Goal: Information Seeking & Learning: Learn about a topic

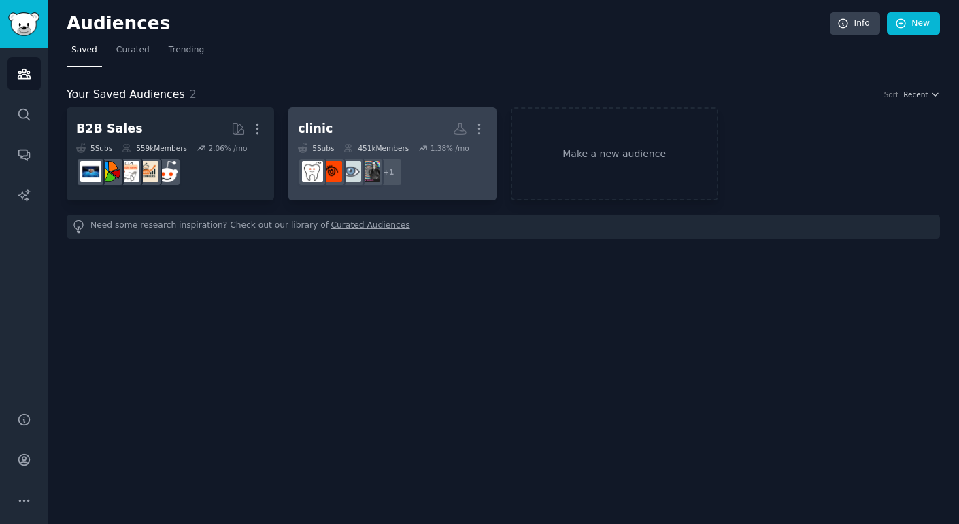
click at [368, 143] on div "451k Members" at bounding box center [375, 148] width 65 height 10
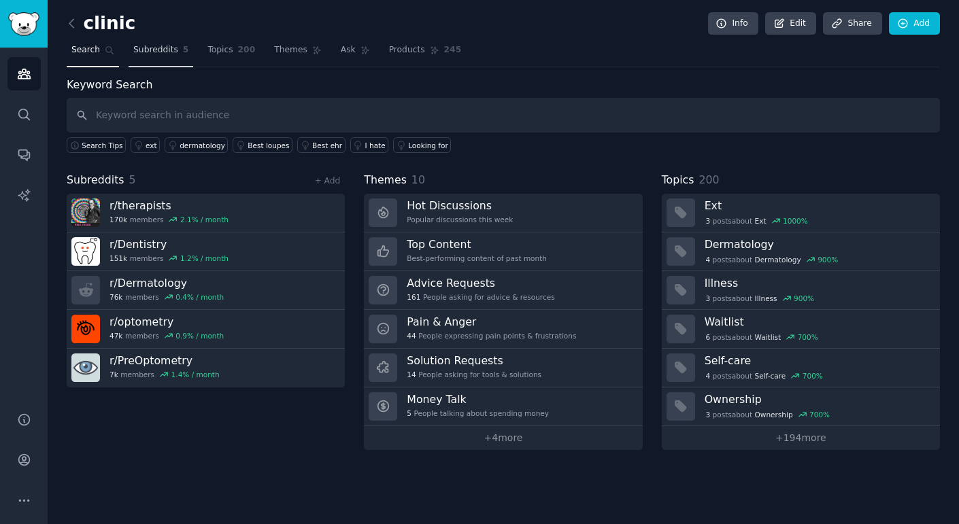
click at [160, 50] on span "Subreddits" at bounding box center [155, 50] width 45 height 12
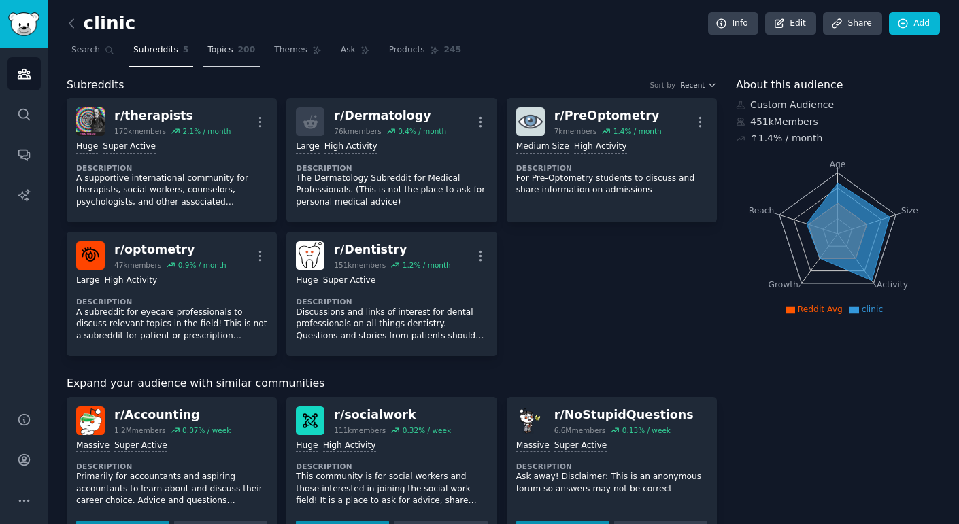
click at [238, 46] on span "200" at bounding box center [247, 50] width 18 height 12
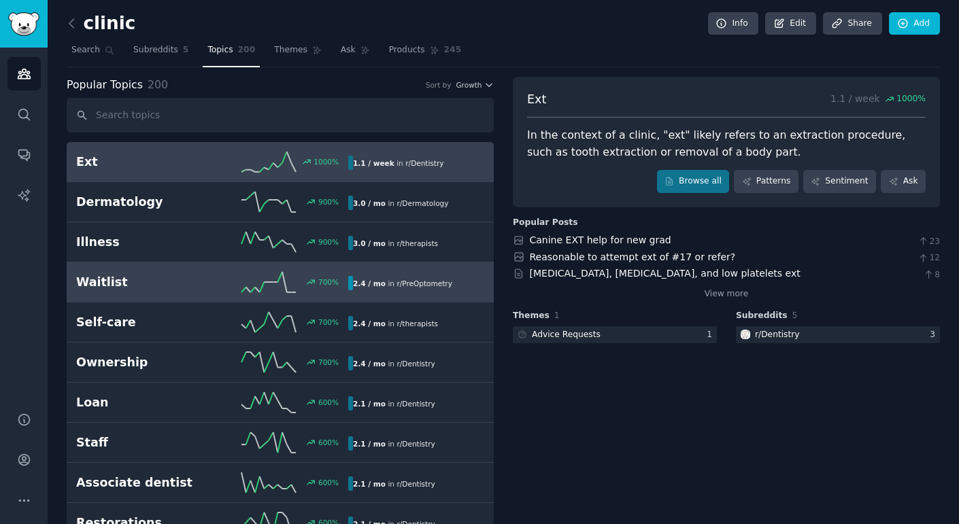
click at [154, 294] on link "Waitlist 700 % 2.4 / mo in r/ PreOptometry" at bounding box center [280, 282] width 427 height 40
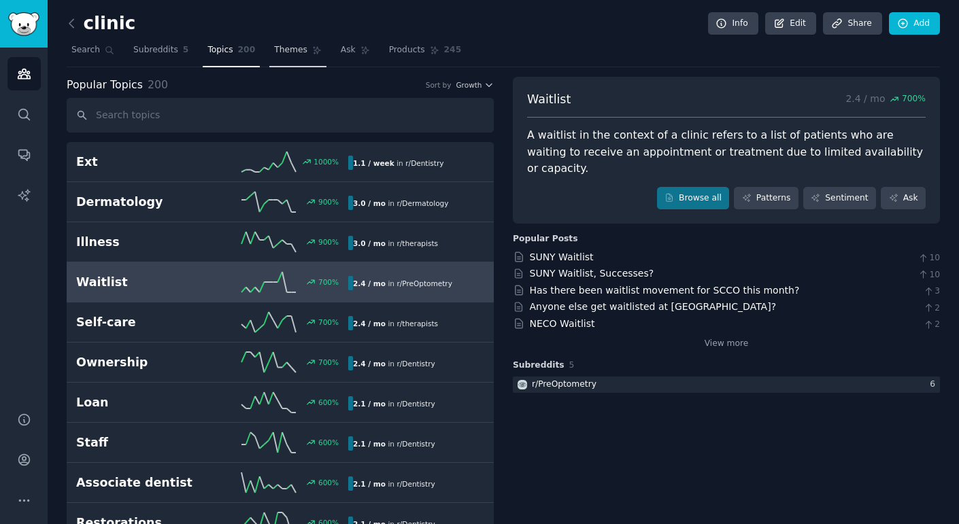
click at [273, 57] on link "Themes" at bounding box center [297, 53] width 57 height 28
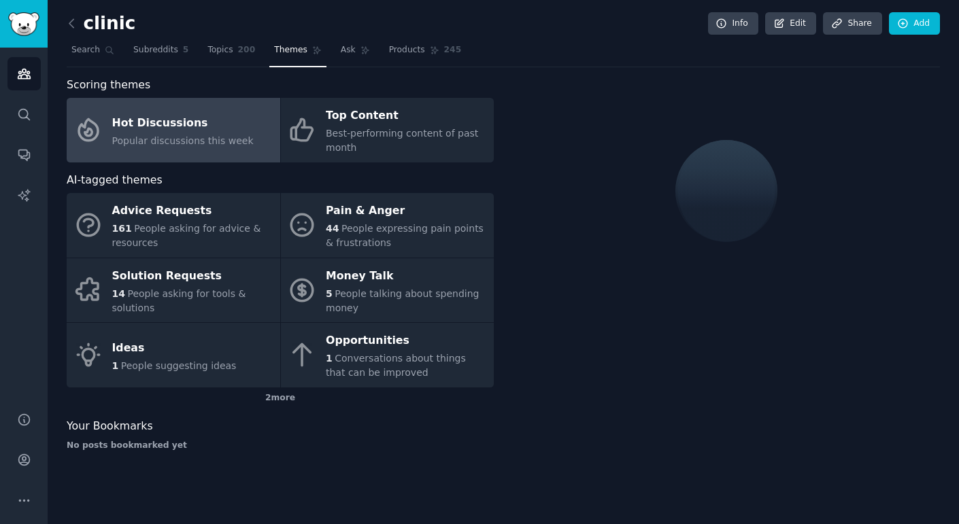
click at [239, 139] on span "Popular discussions this week" at bounding box center [182, 140] width 141 height 11
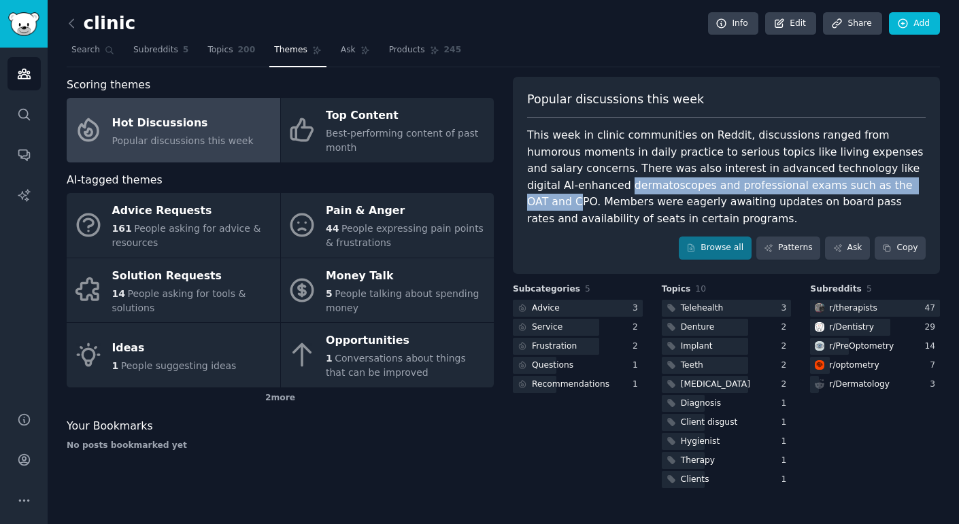
drag, startPoint x: 566, startPoint y: 185, endPoint x: 831, endPoint y: 183, distance: 264.5
click at [829, 184] on div "Popular discussions this week This week in clinic communities on Reddit, discus…" at bounding box center [726, 175] width 427 height 197
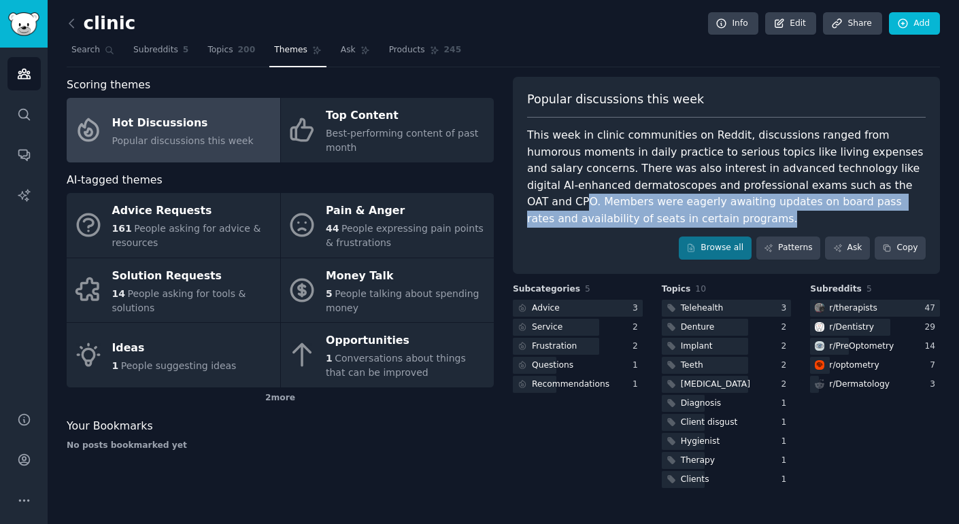
drag, startPoint x: 834, startPoint y: 182, endPoint x: 681, endPoint y: 211, distance: 156.4
click at [681, 211] on div "This week in clinic communities on Reddit, discussions ranged from humorous mom…" at bounding box center [726, 177] width 398 height 100
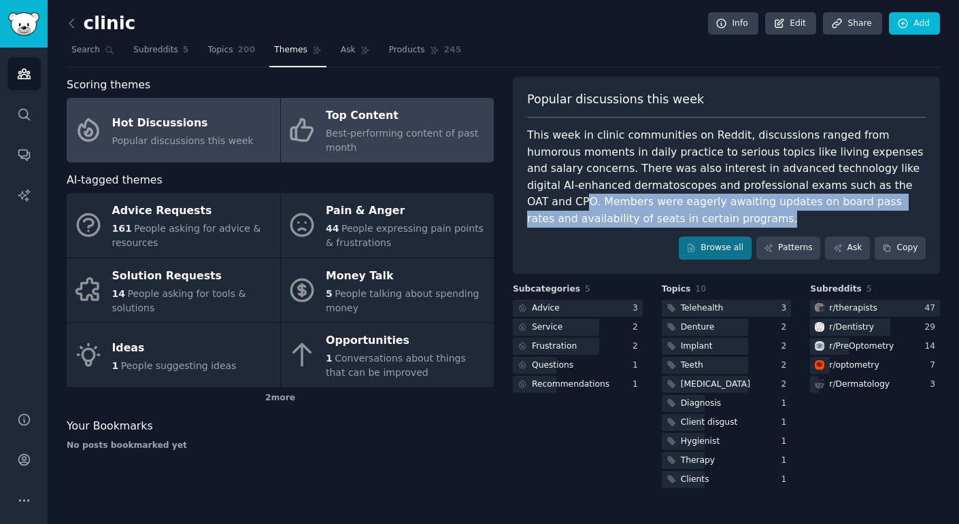
click at [339, 137] on span "Best-performing content of past month" at bounding box center [402, 140] width 152 height 25
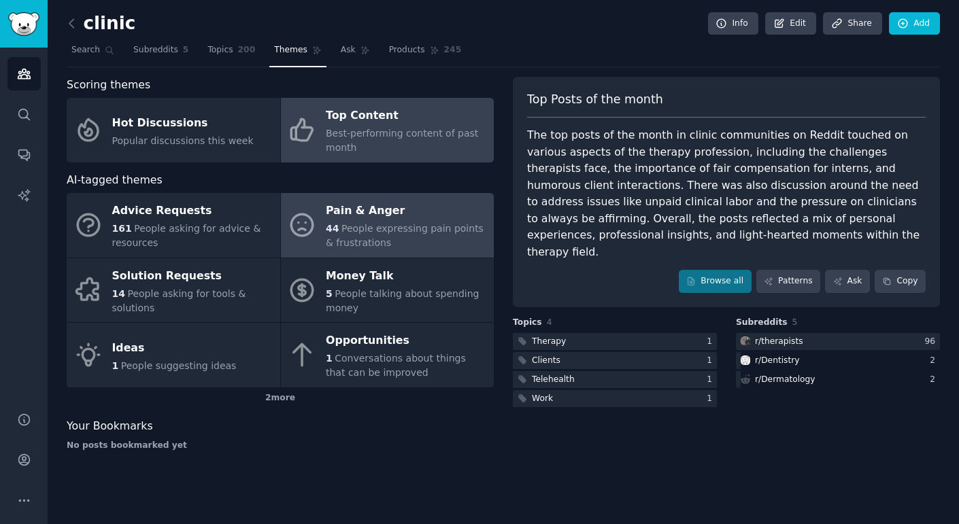
click at [326, 234] on div "44 People expressing pain points & frustrations" at bounding box center [406, 236] width 161 height 29
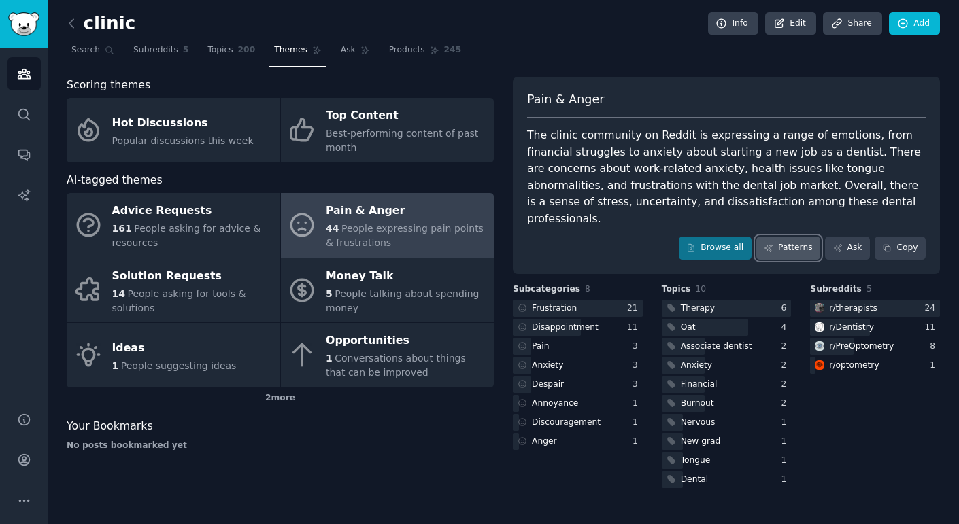
click at [799, 237] on link "Patterns" at bounding box center [788, 248] width 64 height 23
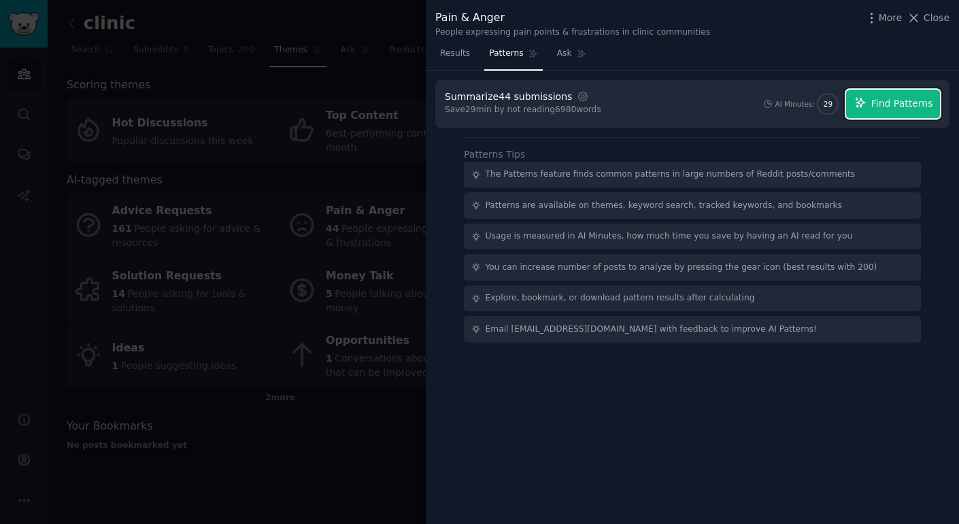
click at [883, 99] on span "Find Patterns" at bounding box center [902, 104] width 62 height 14
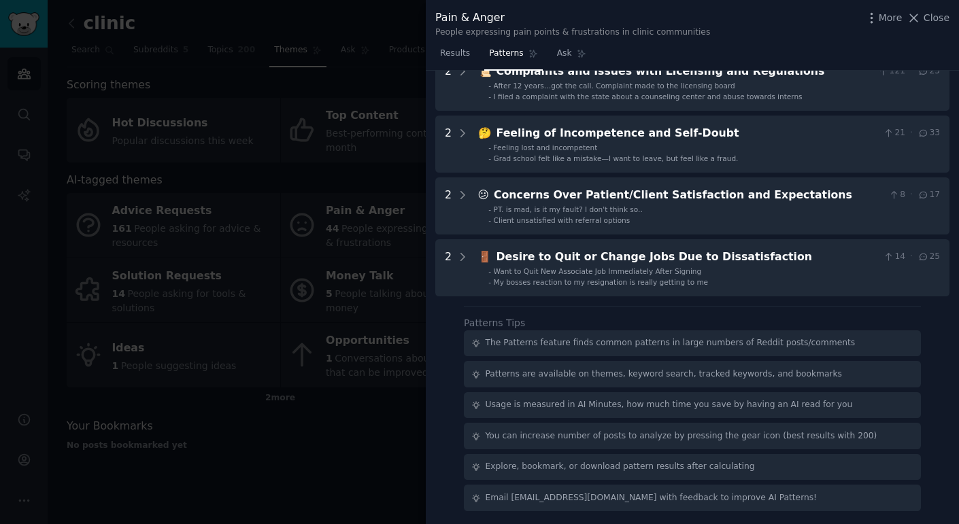
scroll to position [358, 0]
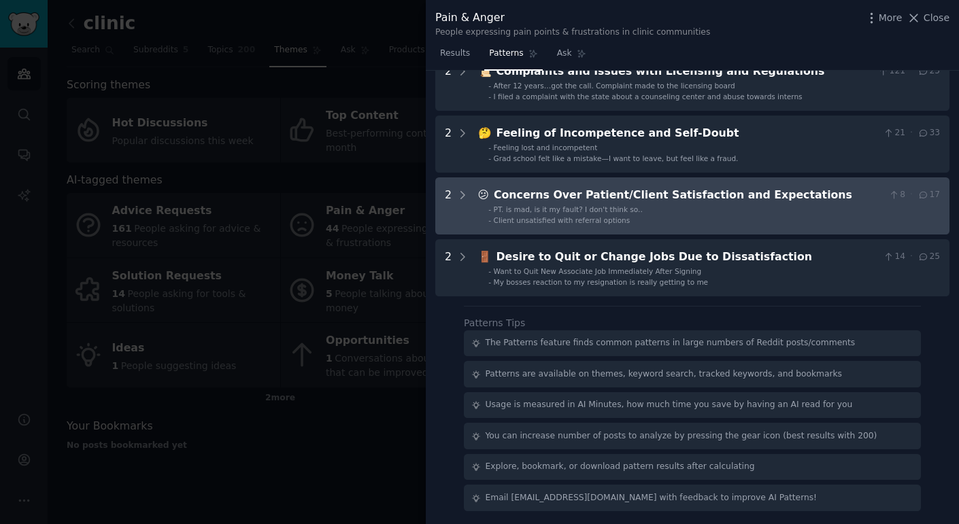
click at [687, 218] on li "- Client unsatisfied with referral options" at bounding box center [713, 221] width 451 height 10
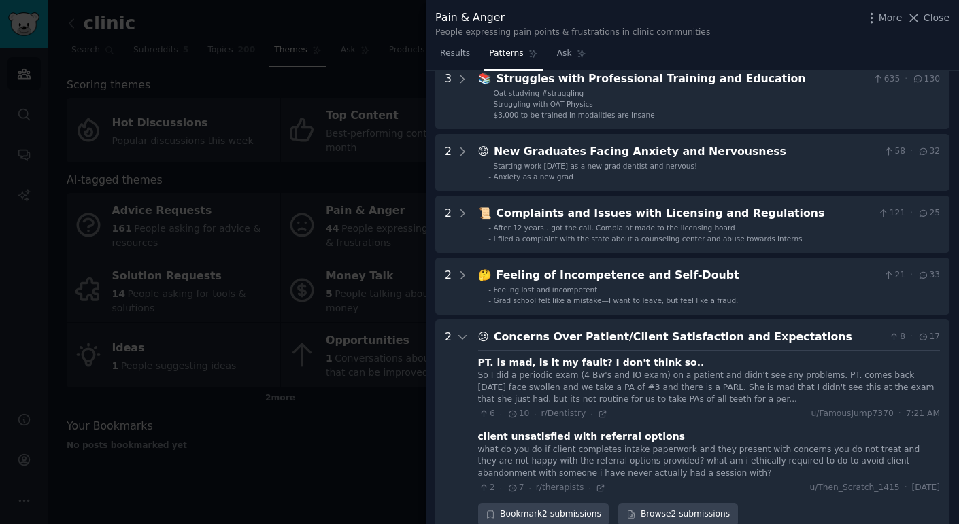
scroll to position [0, 0]
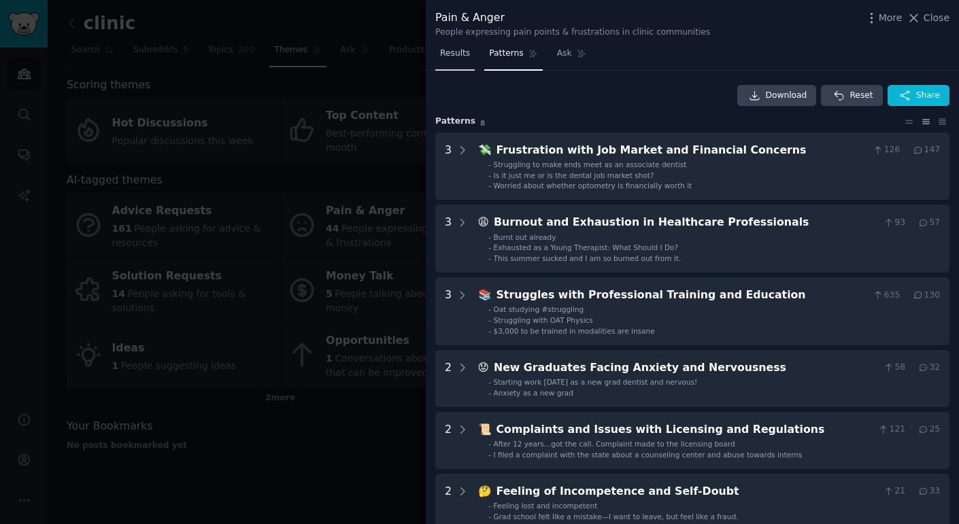
click at [462, 63] on link "Results" at bounding box center [454, 57] width 39 height 28
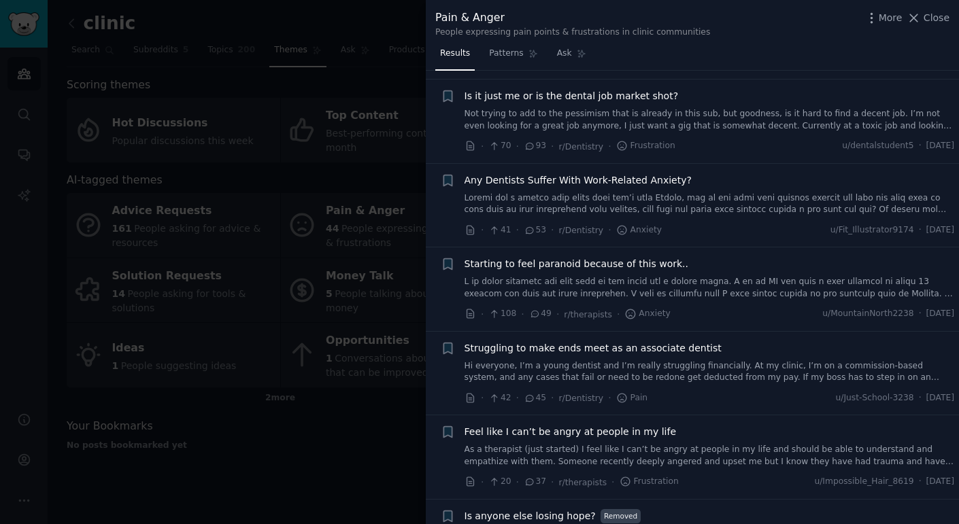
scroll to position [177, 0]
click at [528, 61] on link "Patterns" at bounding box center [513, 57] width 58 height 28
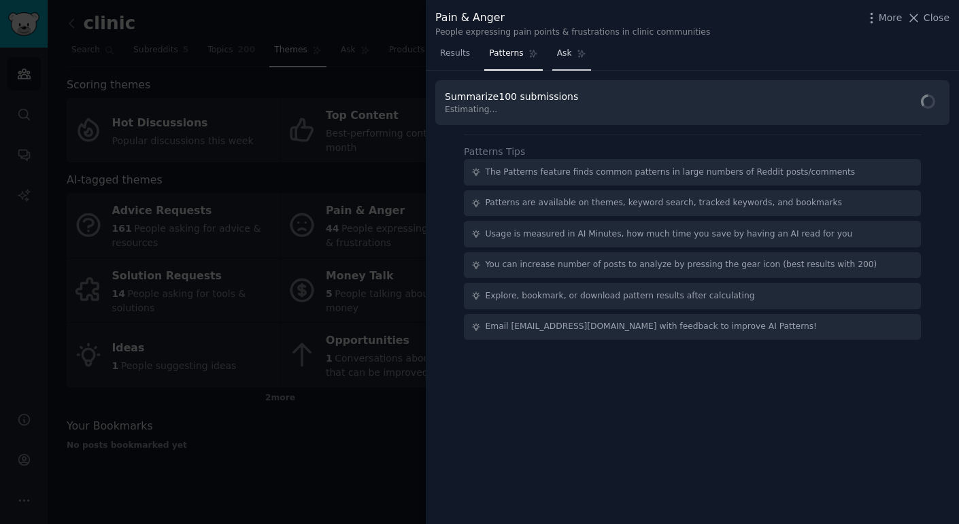
click at [562, 49] on span "Ask" at bounding box center [564, 54] width 15 height 12
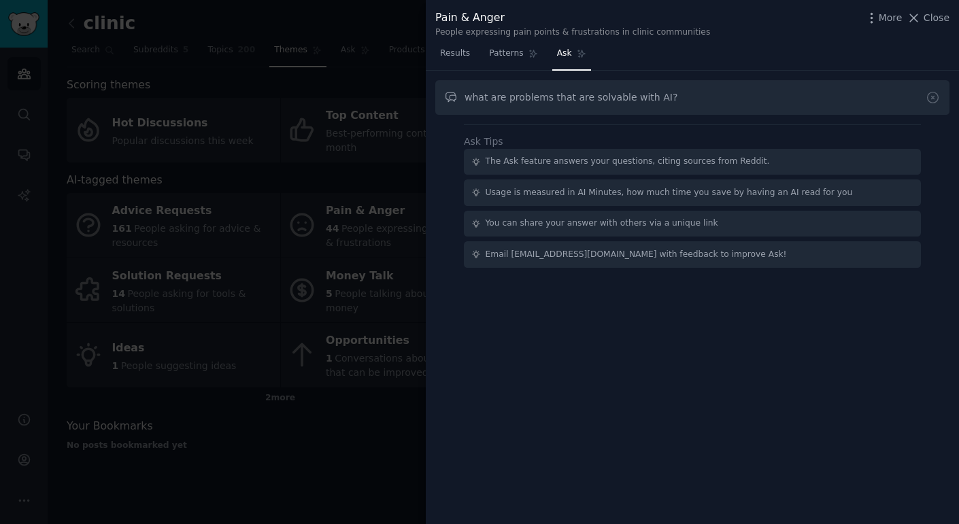
type input "what are problems that are solvable with AI?"
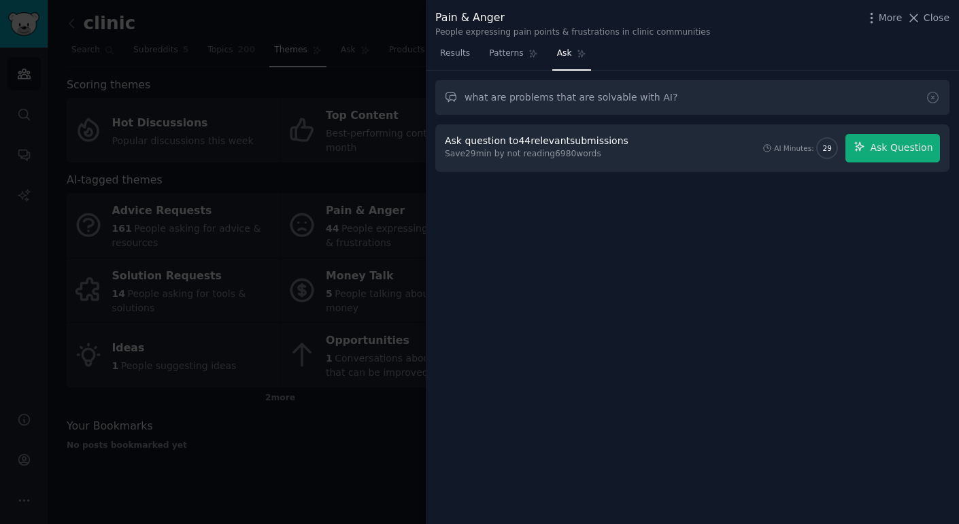
click at [579, 149] on div "Save 29 min by not reading 6980 words" at bounding box center [539, 154] width 188 height 12
click at [587, 136] on div "Ask question to 44 relevant submissions" at bounding box center [537, 141] width 184 height 14
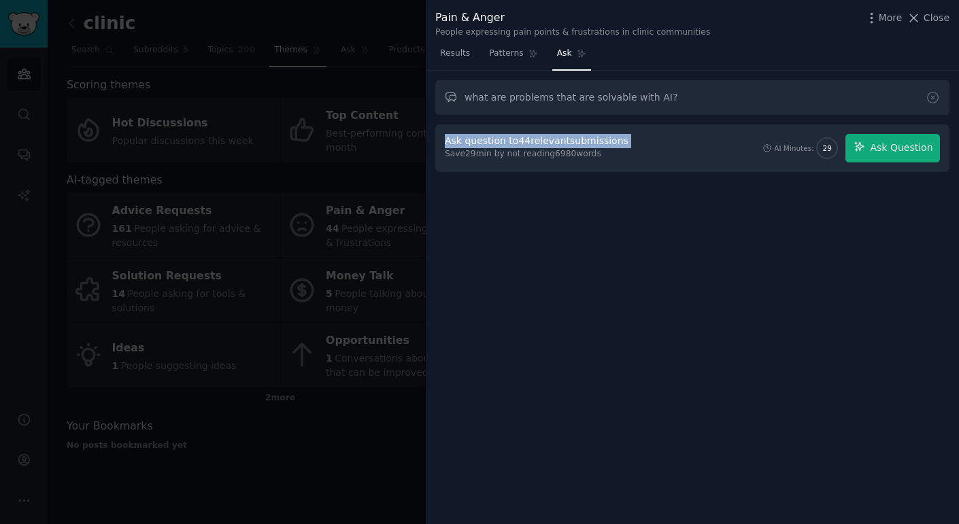
click at [587, 136] on div "Ask question to 44 relevant submissions" at bounding box center [537, 141] width 184 height 14
click at [560, 153] on div "Save 29 min by not reading 6980 words" at bounding box center [539, 154] width 188 height 12
click at [558, 139] on div "Ask question to 44 relevant submissions" at bounding box center [537, 141] width 184 height 14
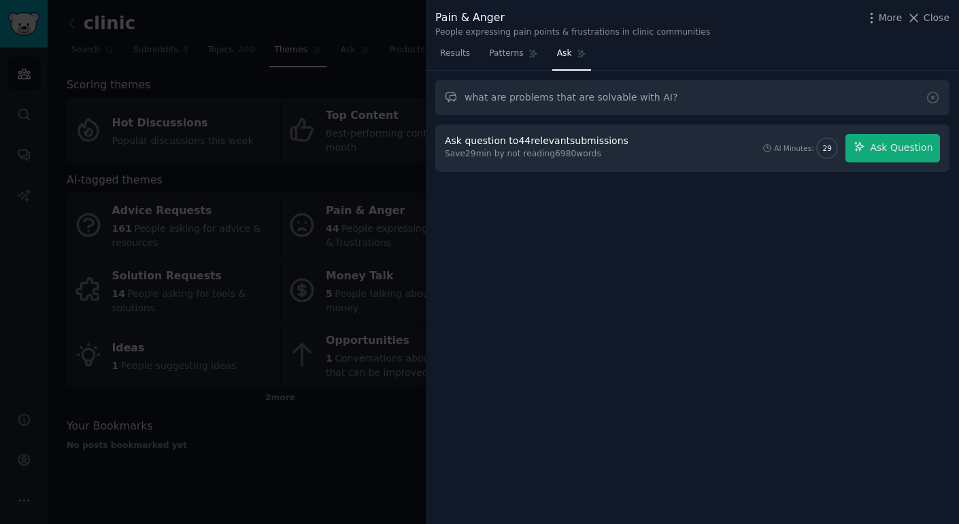
click at [558, 139] on div "Ask question to 44 relevant submissions" at bounding box center [537, 141] width 184 height 14
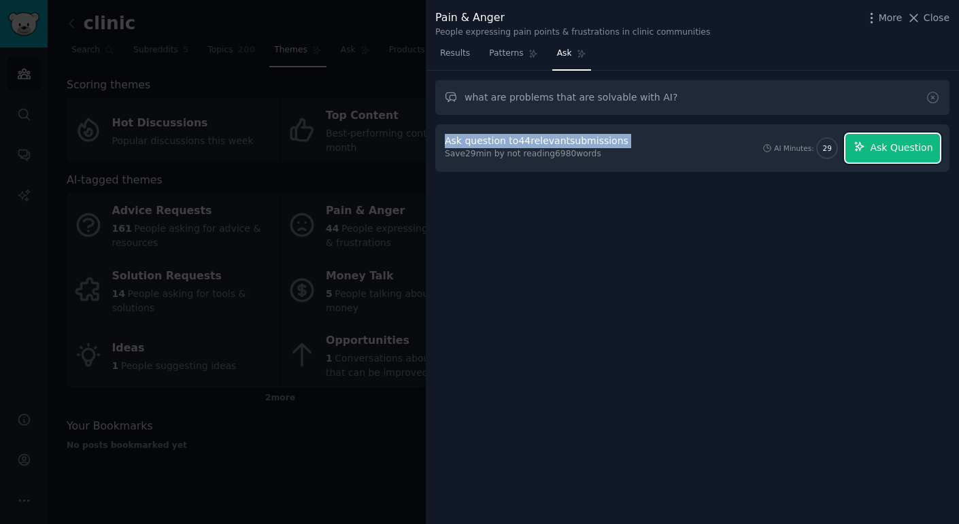
click at [872, 137] on button "Ask Question" at bounding box center [892, 148] width 95 height 29
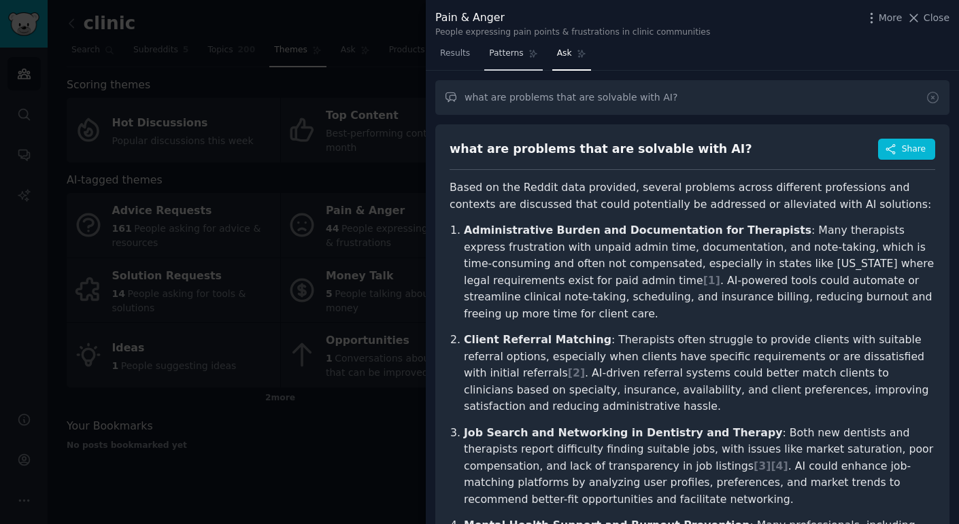
click at [519, 69] on link "Patterns" at bounding box center [513, 57] width 58 height 28
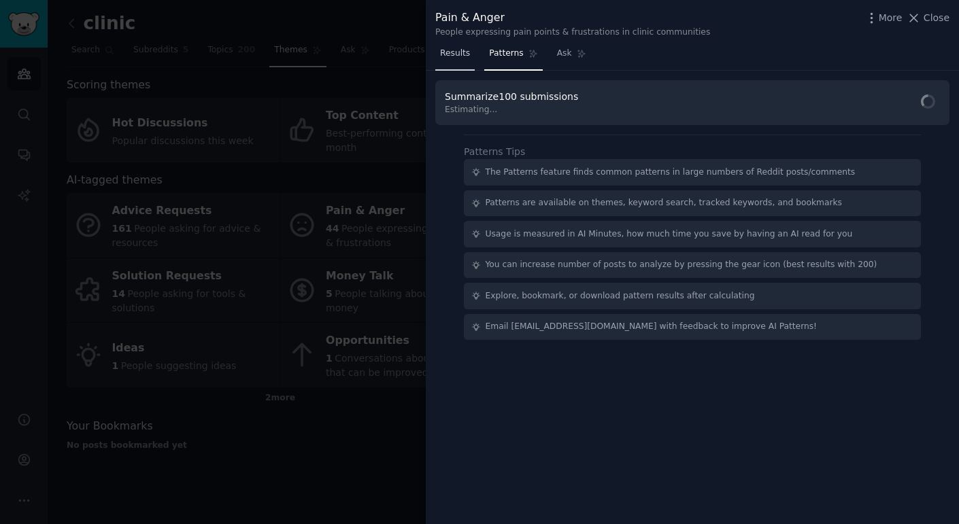
click at [451, 56] on span "Results" at bounding box center [455, 54] width 30 height 12
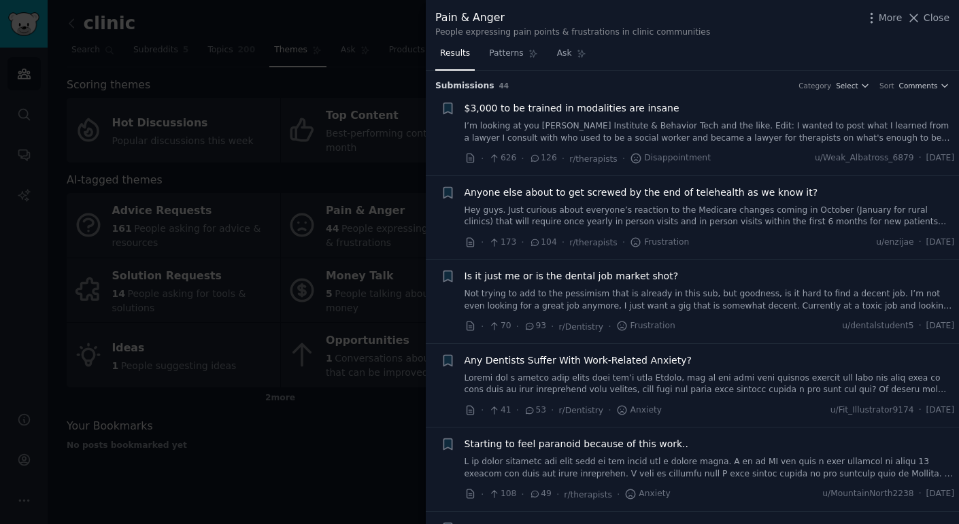
click at [314, 118] on div at bounding box center [479, 262] width 959 height 524
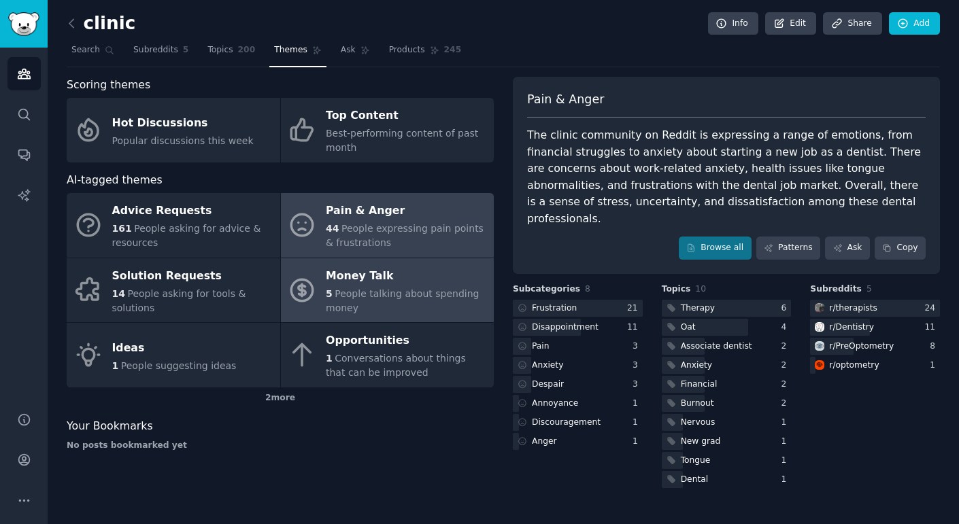
click at [362, 279] on div "Money Talk" at bounding box center [406, 276] width 161 height 22
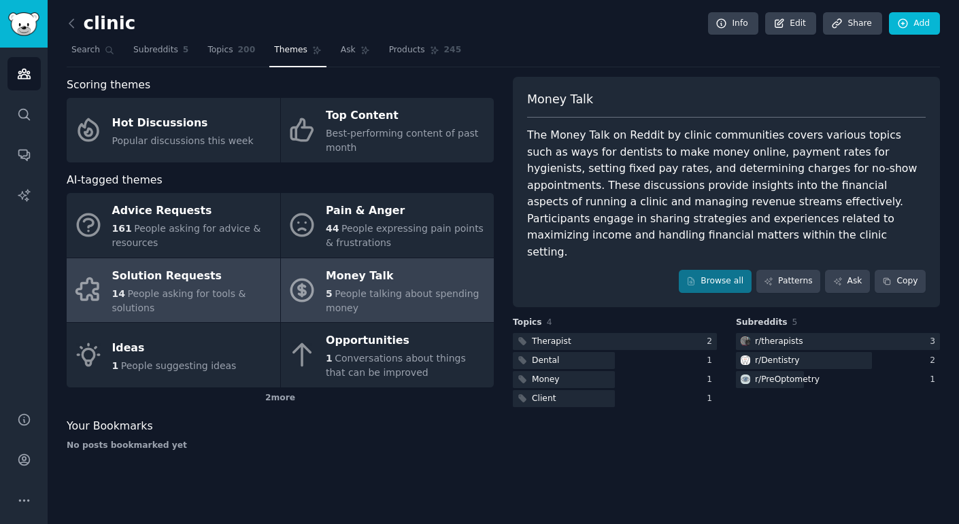
click at [228, 294] on span "People asking for tools & solutions" at bounding box center [179, 300] width 134 height 25
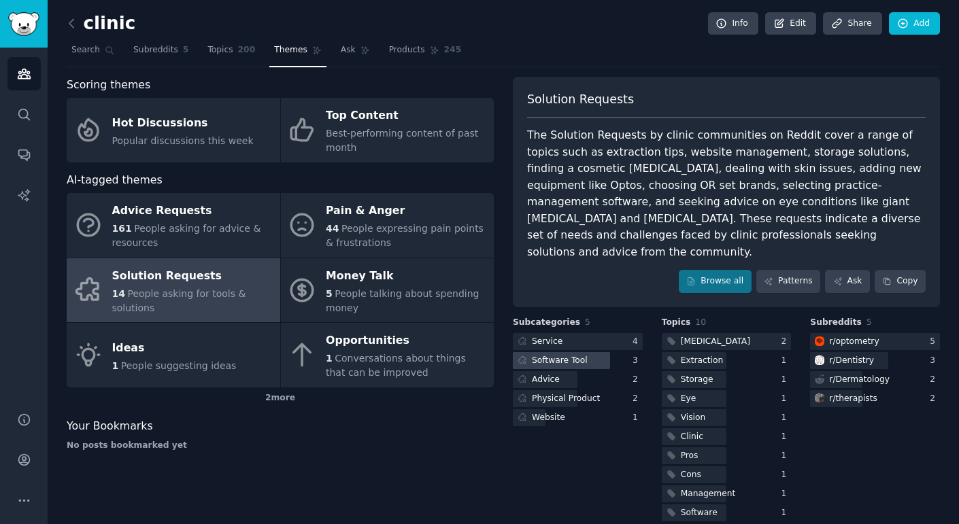
click at [585, 352] on div at bounding box center [561, 360] width 97 height 17
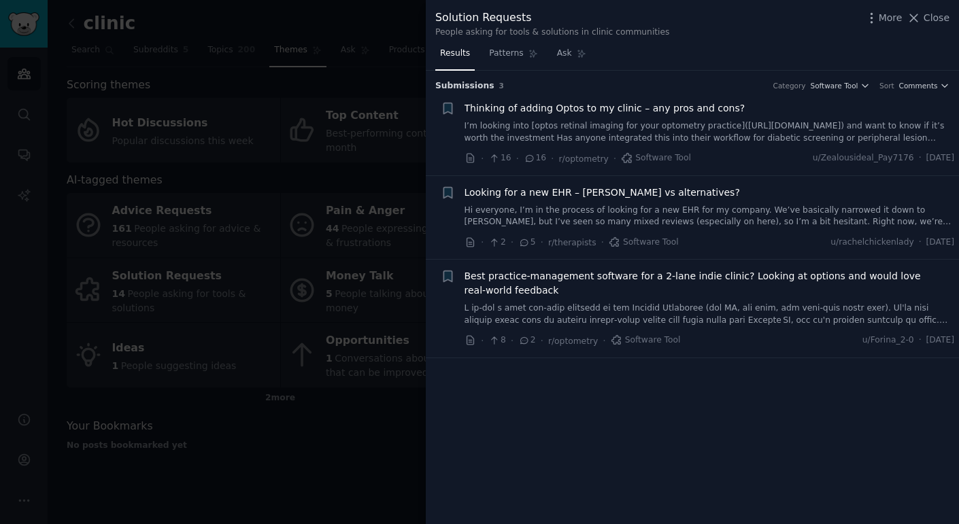
click at [806, 219] on link "Hi everyone, I’m in the process of looking for a new EHR for my company. We’ve …" at bounding box center [709, 217] width 490 height 24
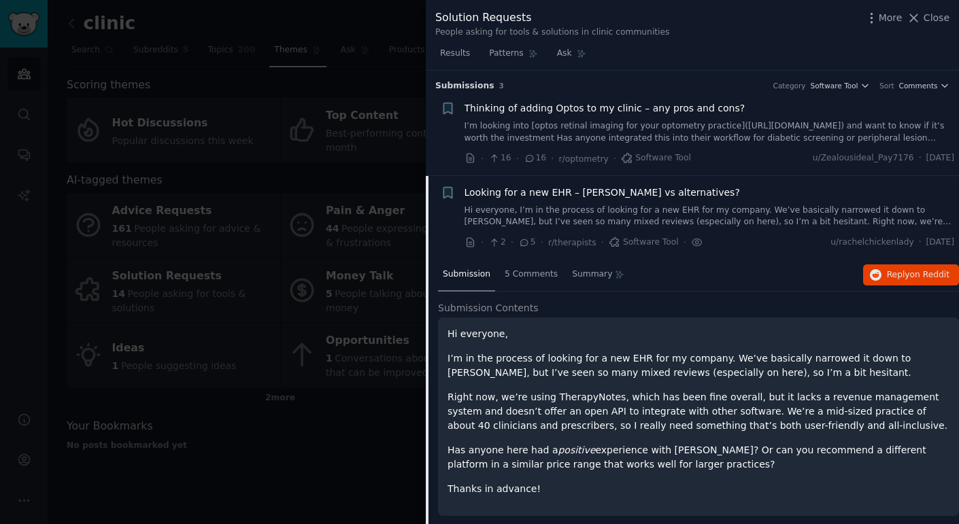
click at [665, 205] on link "Hi everyone, I’m in the process of looking for a new EHR for my company. We’ve …" at bounding box center [709, 217] width 490 height 24
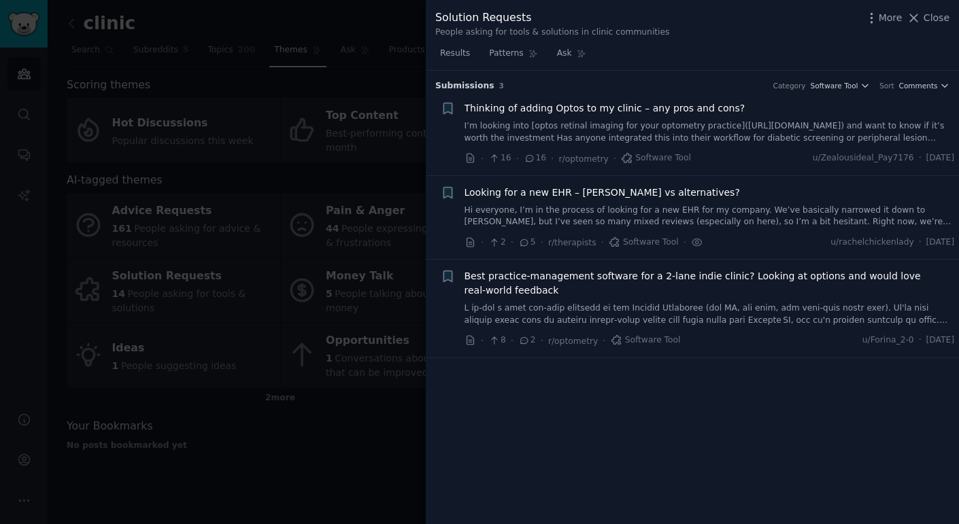
click at [669, 310] on link at bounding box center [709, 315] width 490 height 24
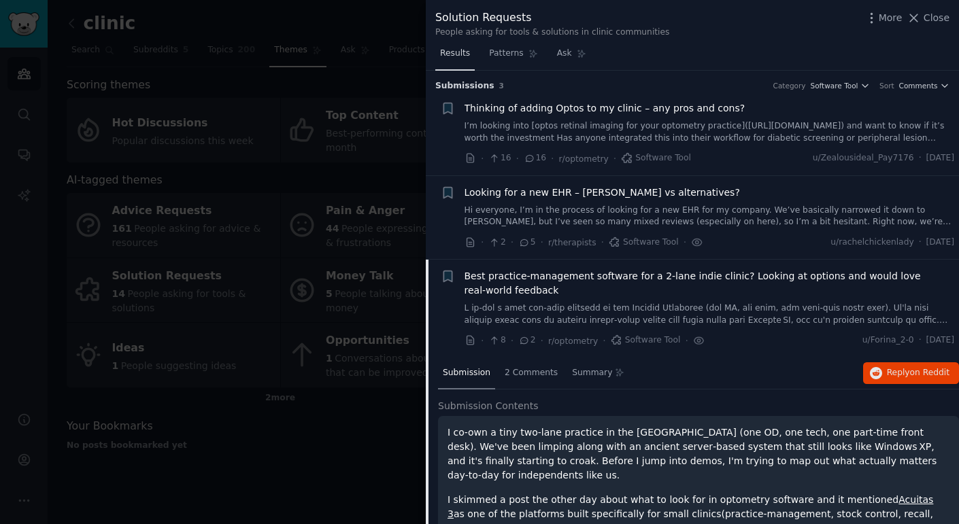
click at [445, 68] on link "Results" at bounding box center [454, 57] width 39 height 28
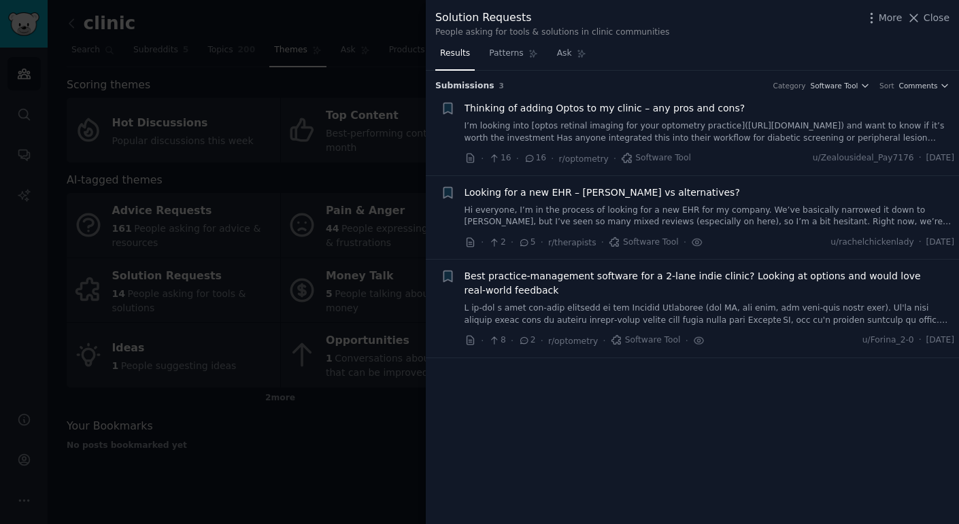
click at [478, 61] on nav "Results Patterns Ask" at bounding box center [513, 57] width 156 height 28
click at [492, 62] on link "Patterns" at bounding box center [513, 57] width 58 height 28
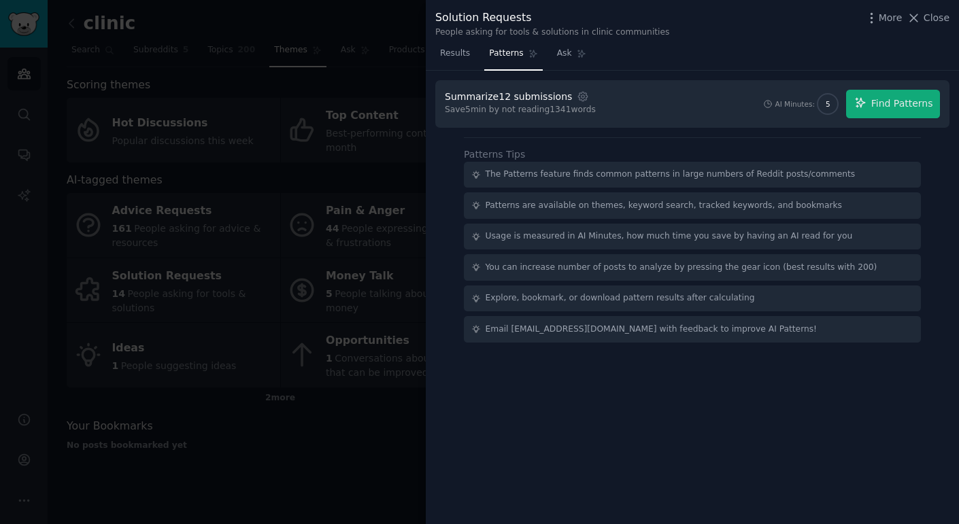
click at [394, 30] on div at bounding box center [479, 262] width 959 height 524
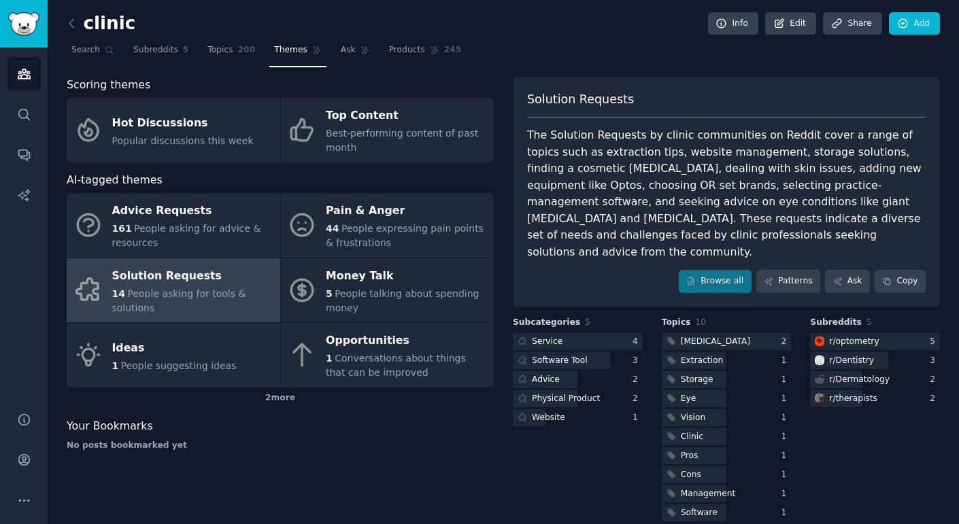
click at [313, 48] on nav "Search Subreddits 5 Topics 200 Themes Ask Products 245" at bounding box center [503, 53] width 873 height 28
click at [341, 52] on span "Ask" at bounding box center [348, 50] width 15 height 12
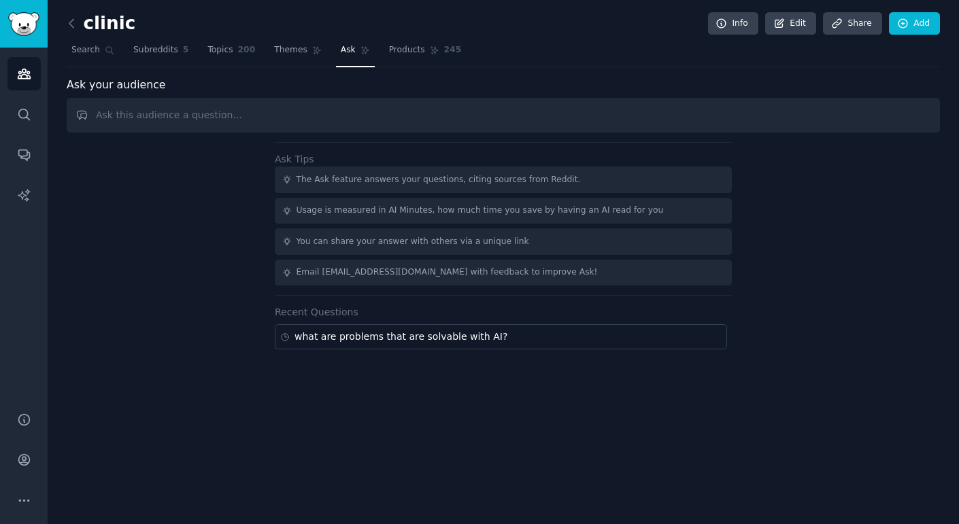
click at [305, 119] on input "text" at bounding box center [503, 115] width 873 height 35
type input "What are the pain points related to software?"
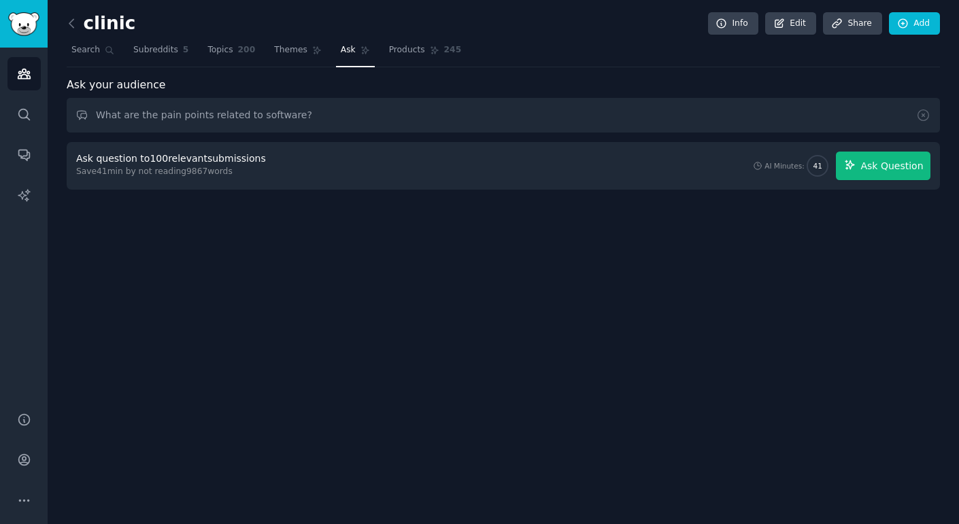
click at [878, 169] on span "Ask Question" at bounding box center [891, 166] width 63 height 14
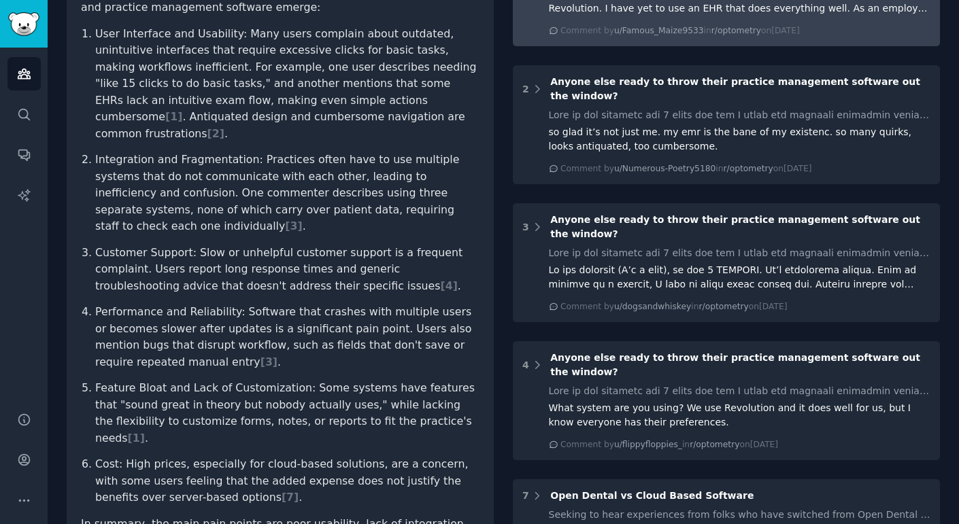
scroll to position [219, 0]
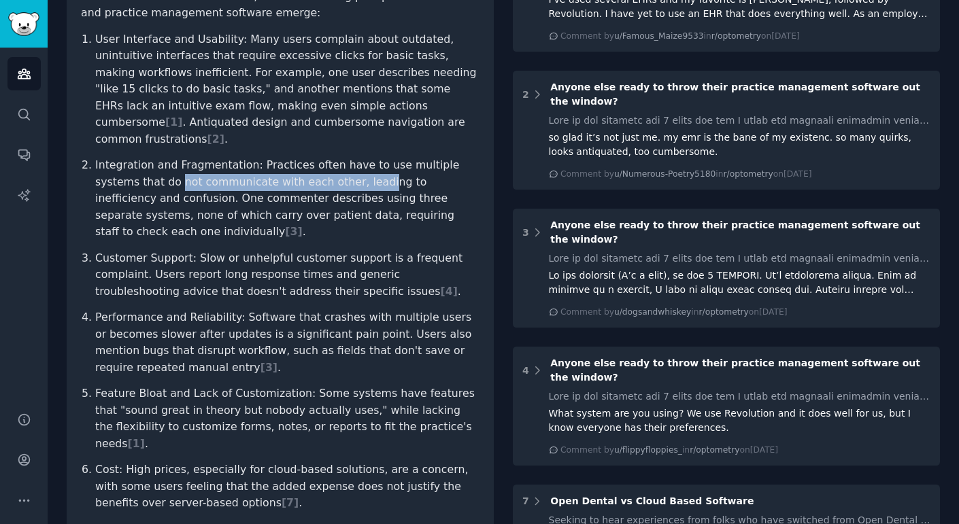
drag, startPoint x: 130, startPoint y: 164, endPoint x: 321, endPoint y: 159, distance: 191.1
click at [320, 159] on p "Integration and Fragmentation: Practices often have to use multiple systems tha…" at bounding box center [287, 199] width 384 height 84
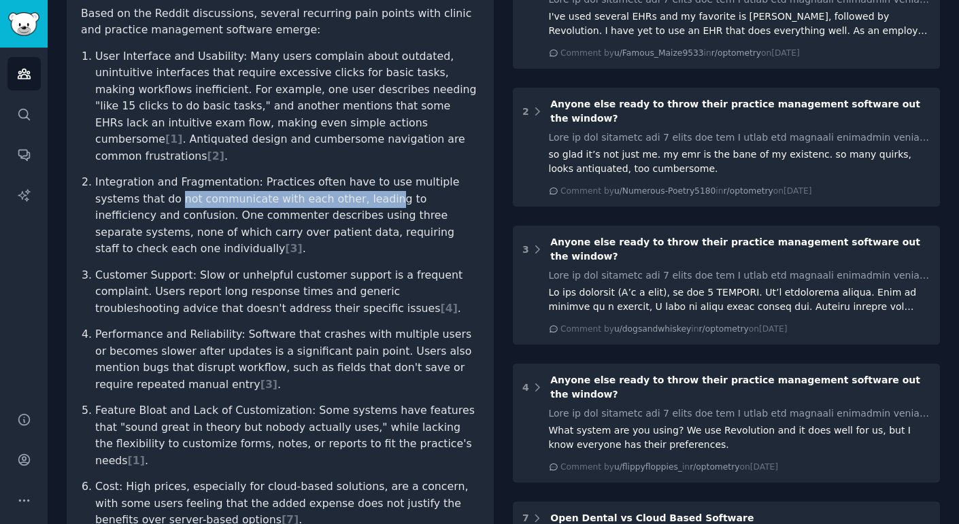
scroll to position [198, 0]
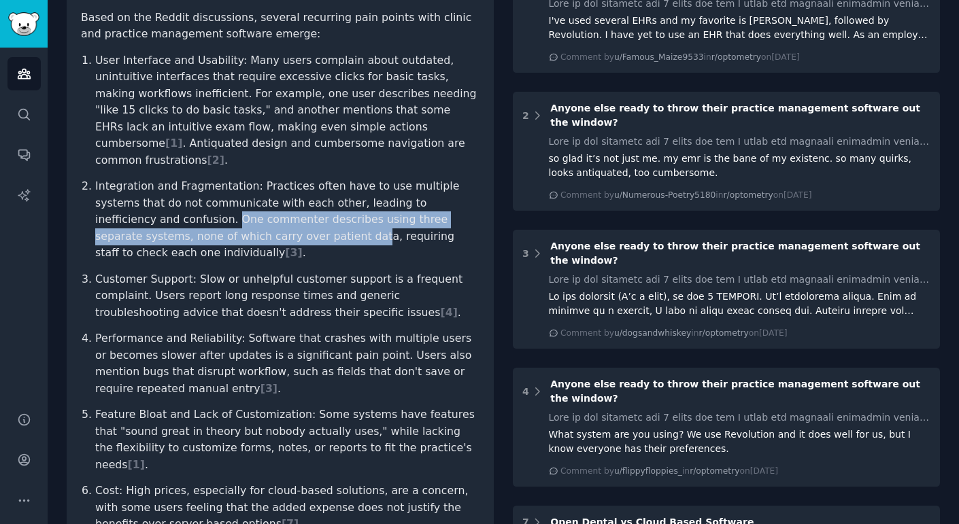
drag, startPoint x: 98, startPoint y: 201, endPoint x: 173, endPoint y: 212, distance: 76.3
click at [173, 213] on p "Integration and Fragmentation: Practices often have to use multiple systems tha…" at bounding box center [287, 220] width 384 height 84
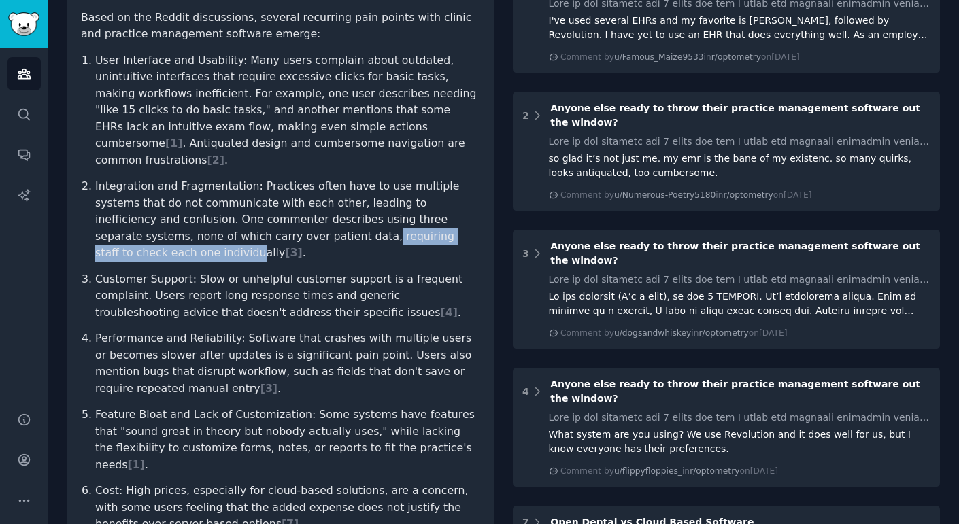
drag, startPoint x: 184, startPoint y: 211, endPoint x: 372, endPoint y: 215, distance: 188.4
click at [372, 215] on p "Integration and Fragmentation: Practices often have to use multiple systems tha…" at bounding box center [287, 220] width 384 height 84
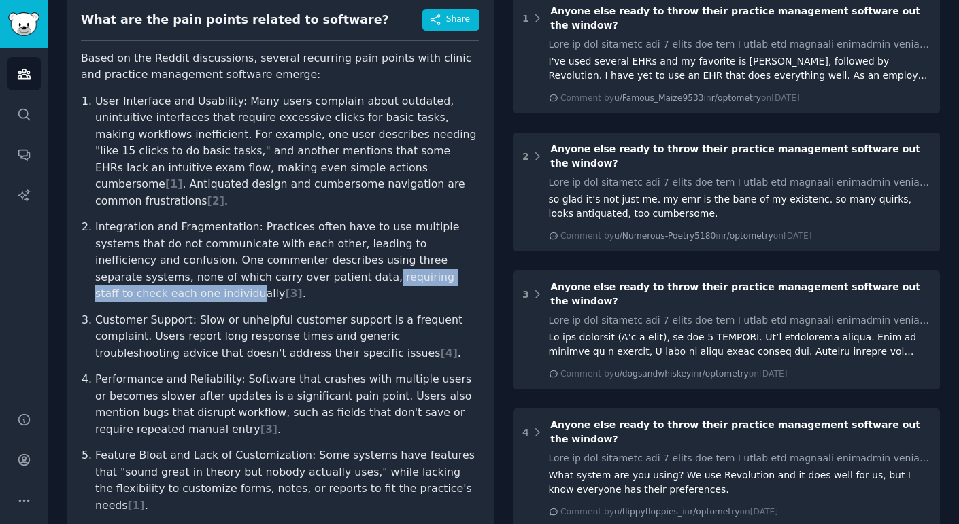
scroll to position [157, 0]
click at [182, 177] on span "[ 1 ]" at bounding box center [173, 183] width 17 height 13
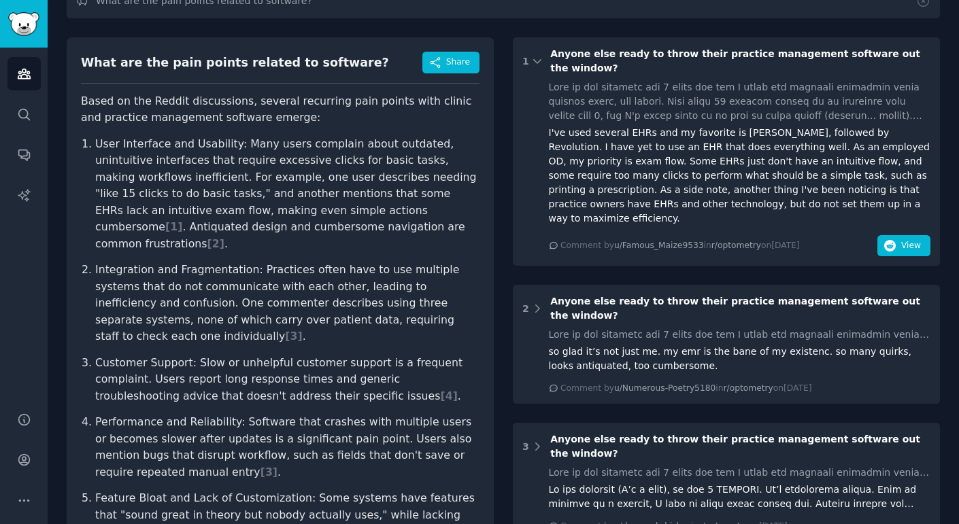
scroll to position [105, 0]
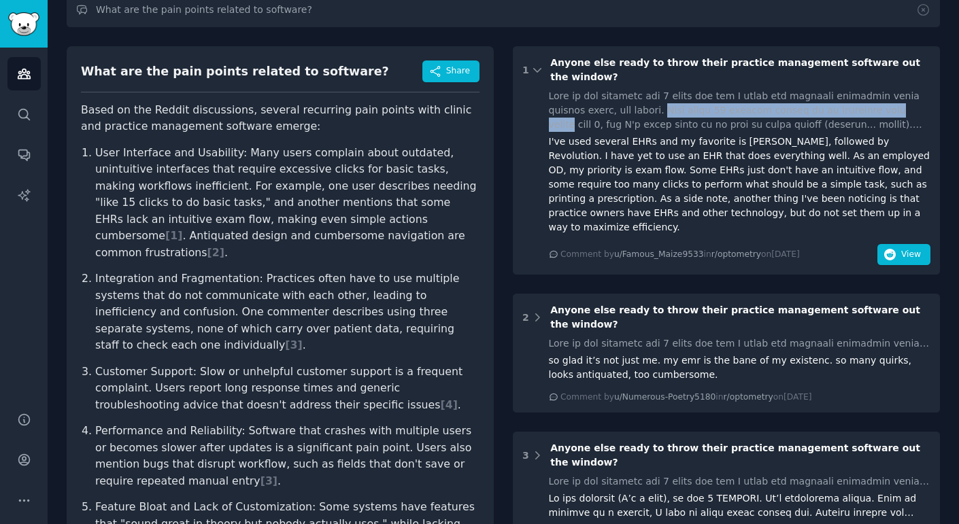
drag, startPoint x: 623, startPoint y: 97, endPoint x: 863, endPoint y: 89, distance: 240.8
click at [863, 89] on div at bounding box center [740, 110] width 382 height 43
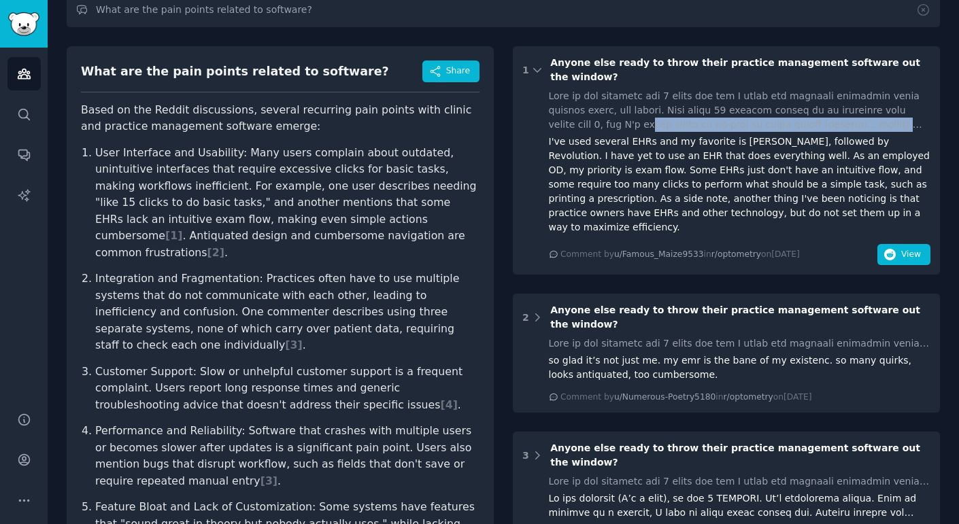
drag, startPoint x: 559, startPoint y: 113, endPoint x: 895, endPoint y: 105, distance: 336.0
click at [895, 105] on div at bounding box center [740, 110] width 382 height 43
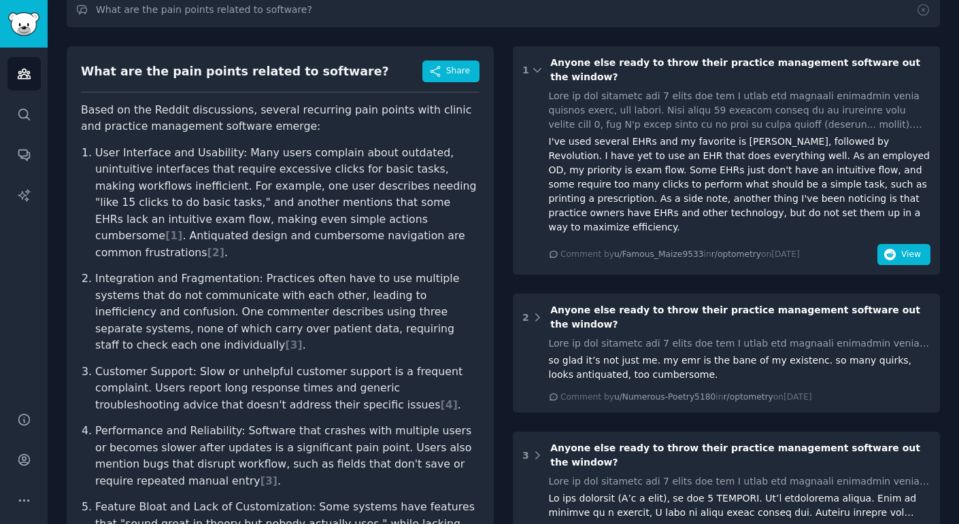
click at [660, 139] on div "I've used several EHRs and my favorite is [PERSON_NAME], followed by Revolution…" at bounding box center [740, 185] width 382 height 100
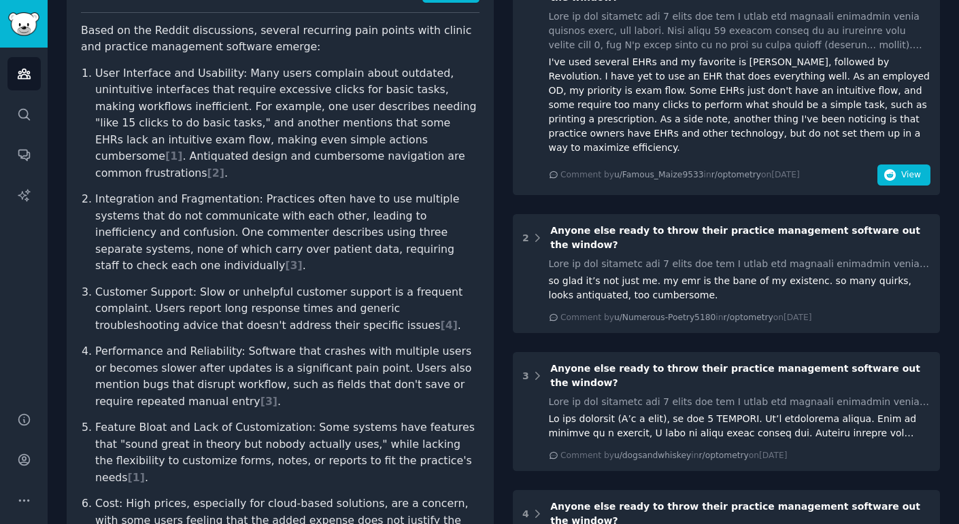
scroll to position [191, 0]
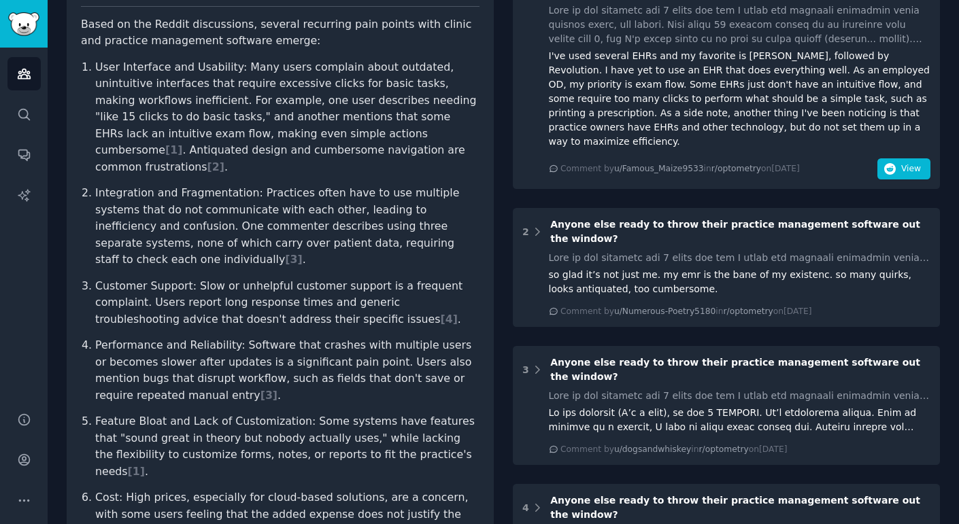
click at [270, 212] on p "Integration and Fragmentation: Practices often have to use multiple systems tha…" at bounding box center [287, 227] width 384 height 84
click at [269, 212] on p "Integration and Fragmentation: Practices often have to use multiple systems tha…" at bounding box center [287, 227] width 384 height 84
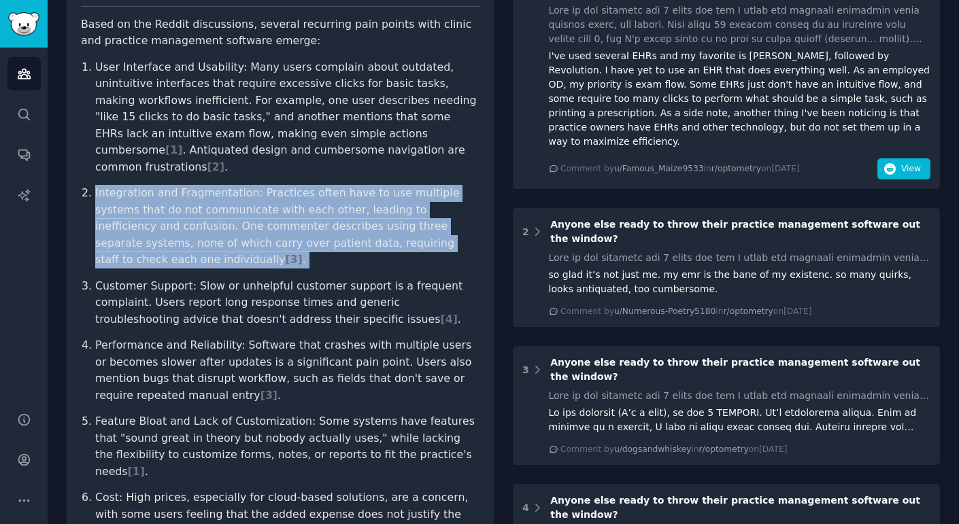
click at [269, 212] on p "Integration and Fragmentation: Practices often have to use multiple systems tha…" at bounding box center [287, 227] width 384 height 84
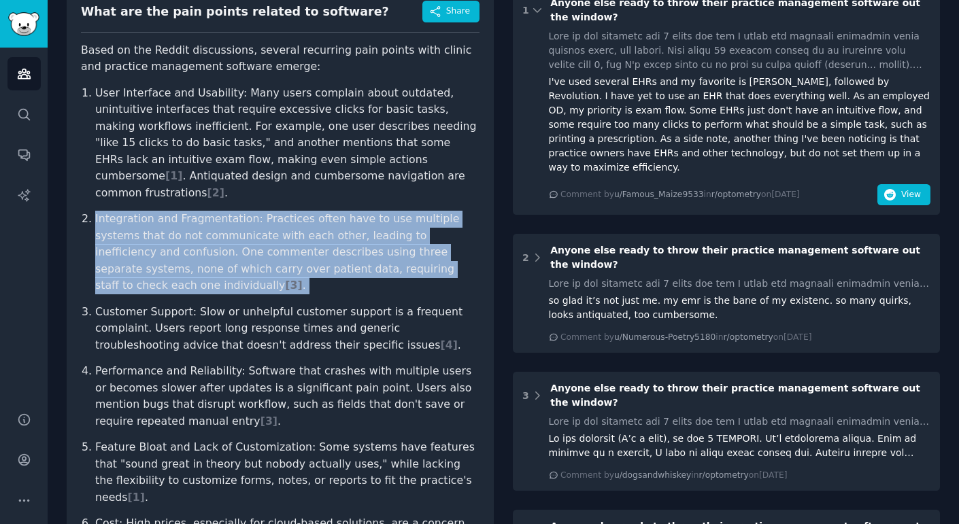
scroll to position [140, 0]
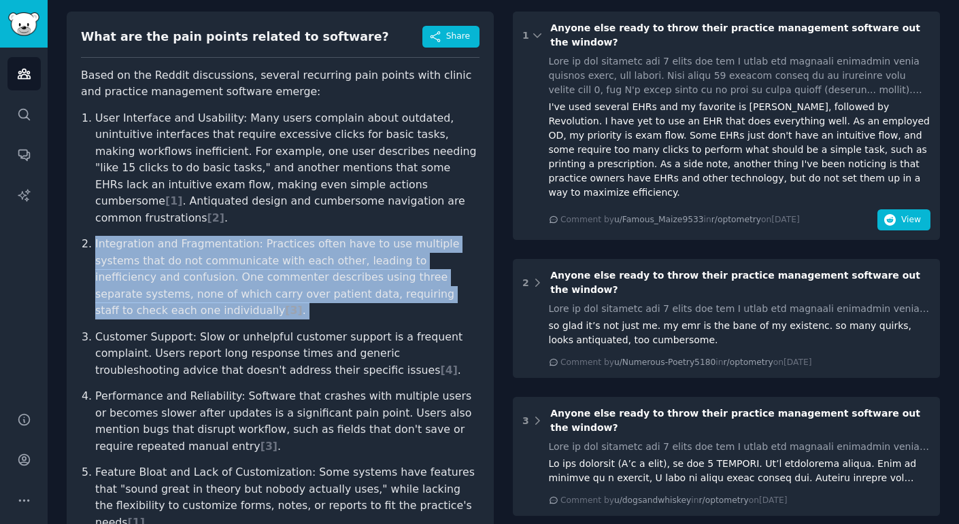
click at [302, 304] on span "[ 3 ]" at bounding box center [293, 310] width 17 height 13
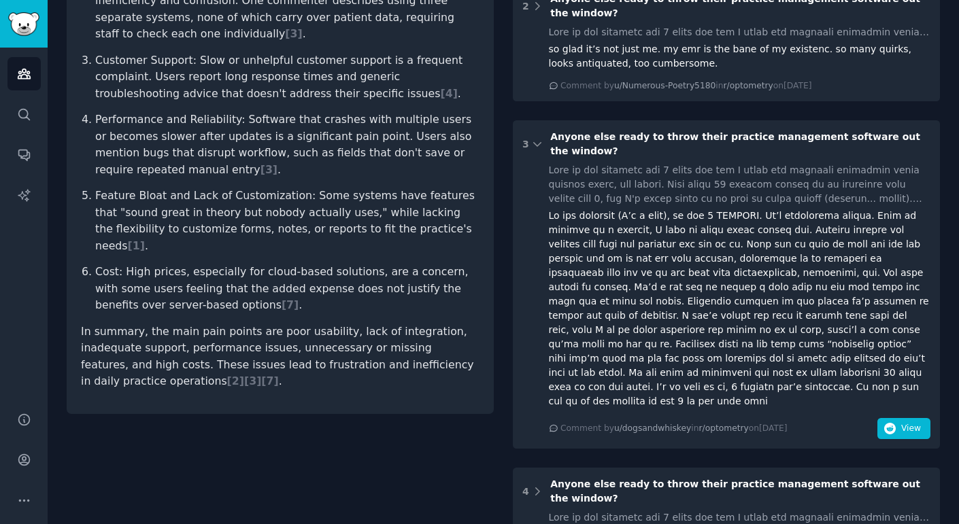
scroll to position [381, 0]
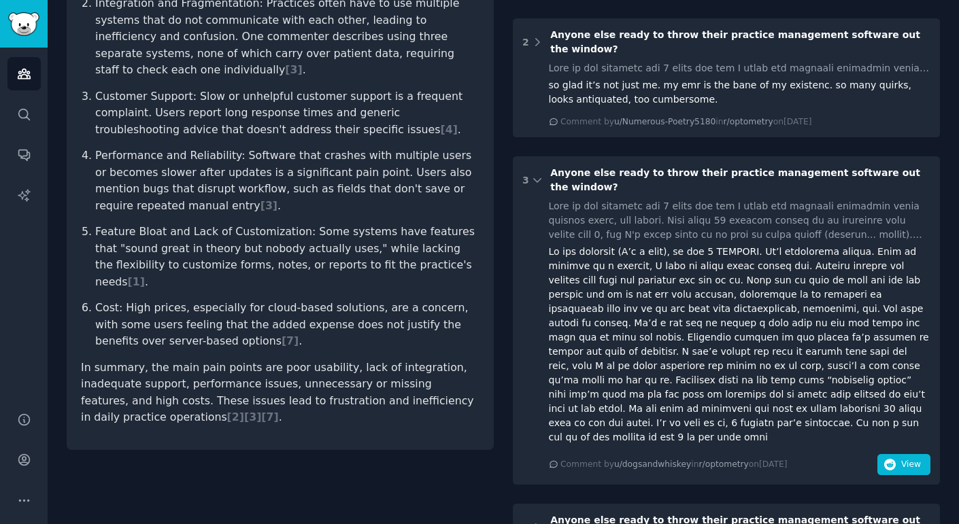
click at [605, 199] on div at bounding box center [740, 220] width 382 height 43
click at [538, 174] on icon at bounding box center [537, 180] width 12 height 12
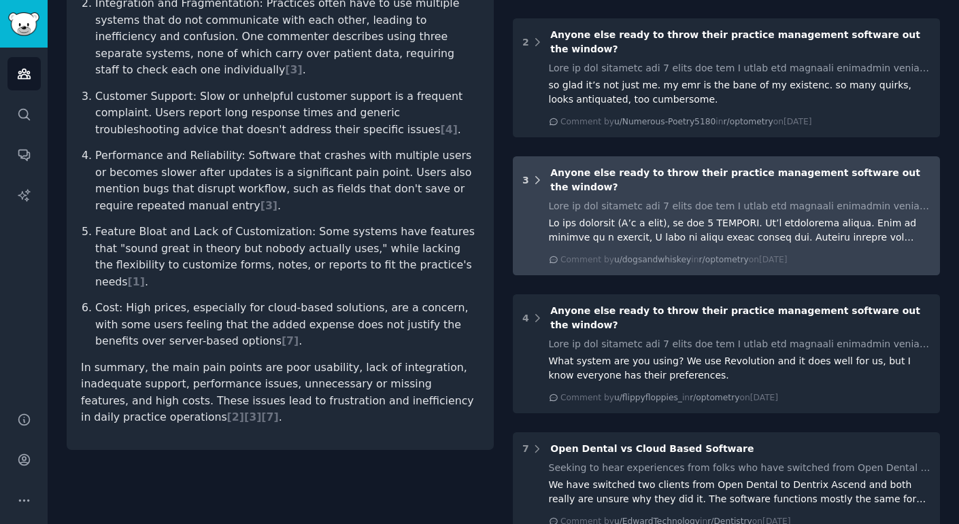
click at [536, 177] on icon at bounding box center [537, 180] width 3 height 7
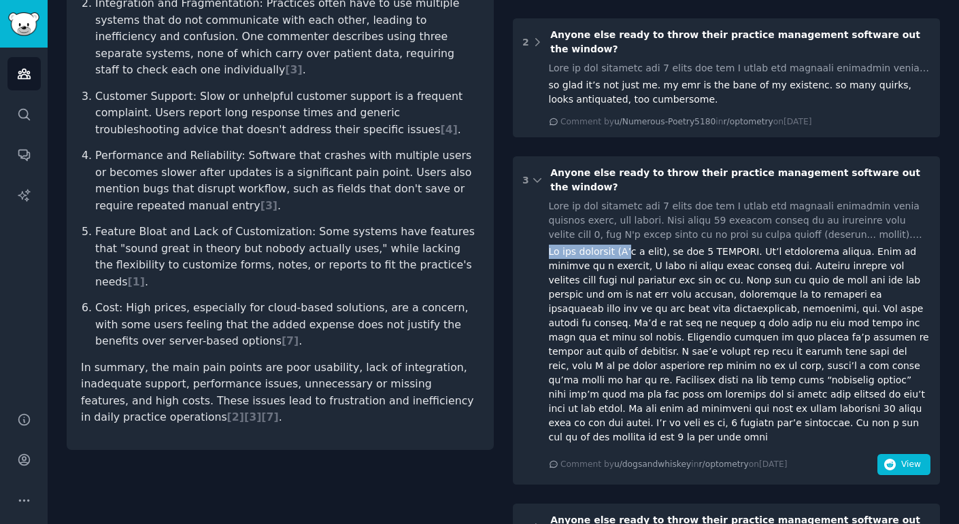
drag, startPoint x: 547, startPoint y: 196, endPoint x: 643, endPoint y: 193, distance: 95.9
click at [626, 199] on div "Comment by u/dogsandwhiskey in r/optometry [DATE][DATE] View" at bounding box center [726, 337] width 408 height 276
drag, startPoint x: 663, startPoint y: 193, endPoint x: 738, endPoint y: 192, distance: 74.8
click at [734, 245] on div at bounding box center [740, 345] width 382 height 200
drag, startPoint x: 766, startPoint y: 189, endPoint x: 860, endPoint y: 186, distance: 93.9
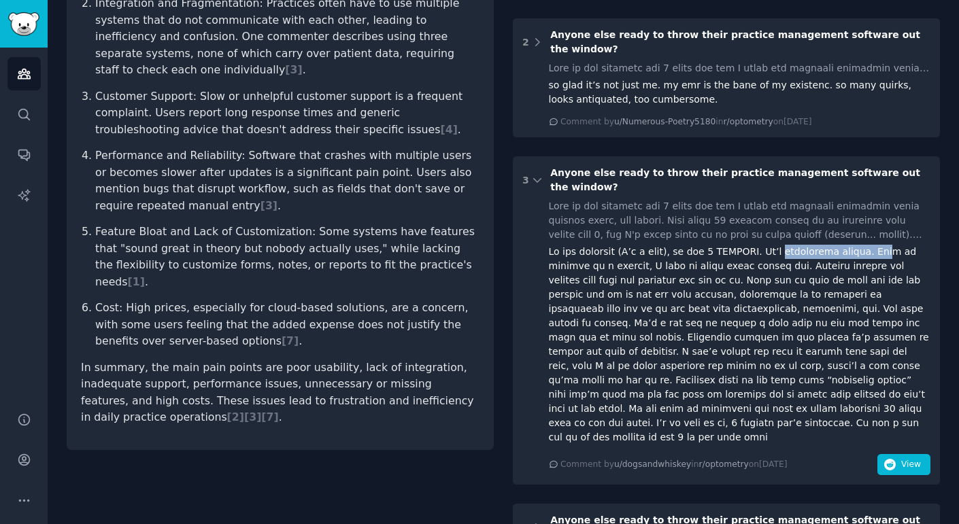
click at [860, 245] on div at bounding box center [740, 345] width 382 height 200
click at [825, 245] on div at bounding box center [740, 345] width 382 height 200
drag, startPoint x: 584, startPoint y: 210, endPoint x: 699, endPoint y: 206, distance: 115.0
click at [696, 245] on div at bounding box center [740, 345] width 382 height 200
drag, startPoint x: 728, startPoint y: 205, endPoint x: 898, endPoint y: 203, distance: 170.0
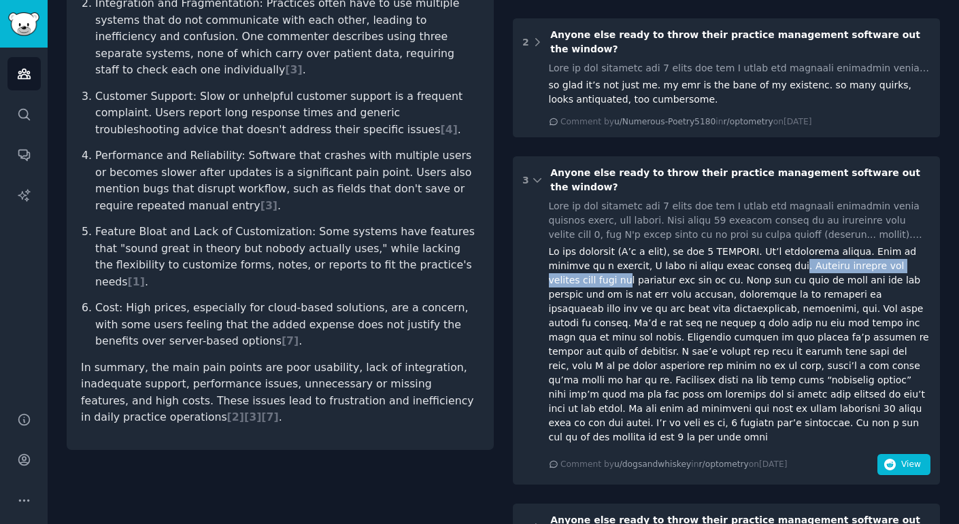
click at [898, 245] on div at bounding box center [740, 345] width 382 height 200
drag, startPoint x: 590, startPoint y: 220, endPoint x: 668, endPoint y: 221, distance: 78.2
click at [633, 245] on div at bounding box center [740, 345] width 382 height 200
drag, startPoint x: 672, startPoint y: 221, endPoint x: 751, endPoint y: 224, distance: 78.9
click at [741, 245] on div at bounding box center [740, 345] width 382 height 200
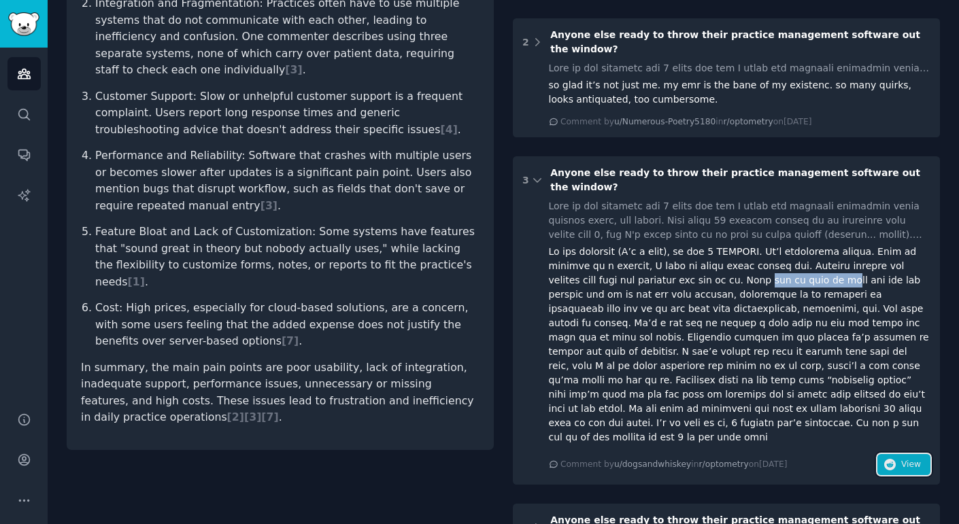
click at [889, 459] on icon "button" at bounding box center [890, 465] width 12 height 12
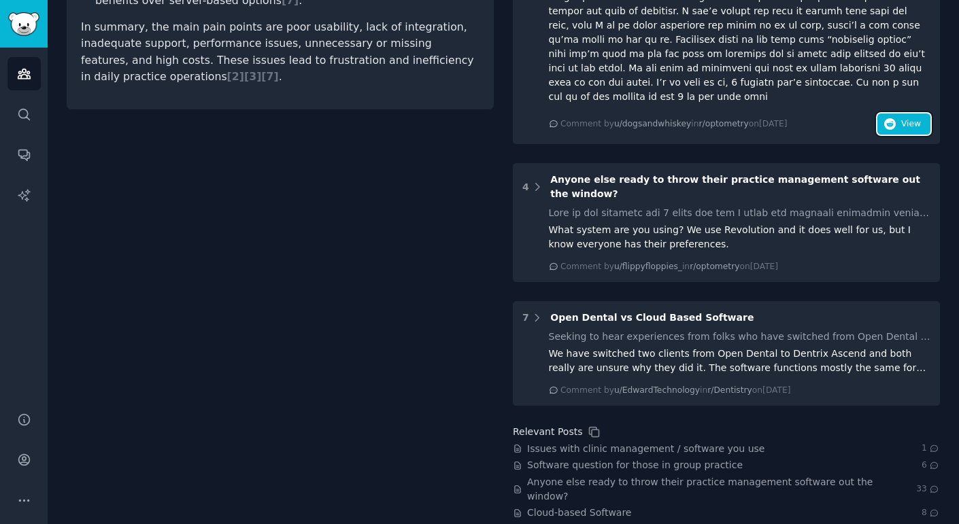
scroll to position [723, 0]
click at [613, 328] on div "Seeking to hear experiences from folks who have switched from Open Dental to cl…" at bounding box center [740, 361] width 382 height 67
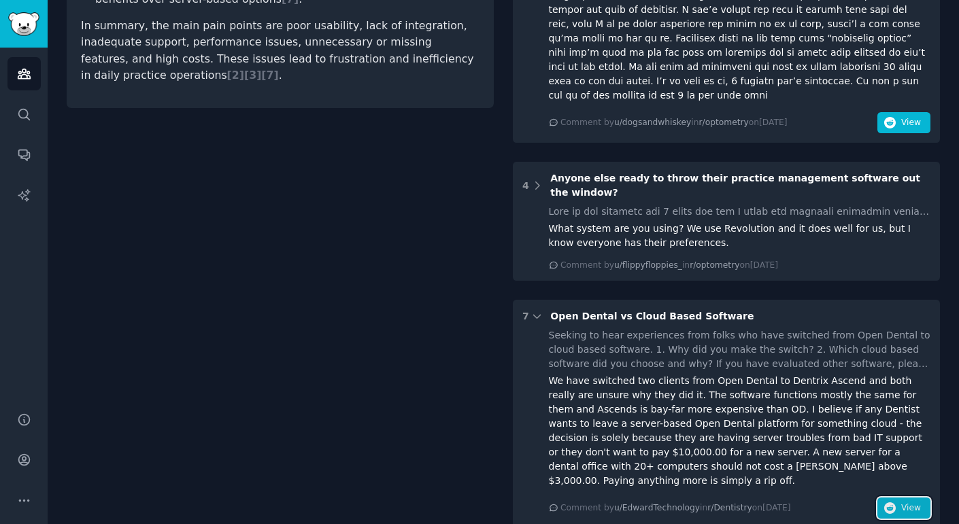
click at [887, 502] on icon "button" at bounding box center [890, 508] width 12 height 12
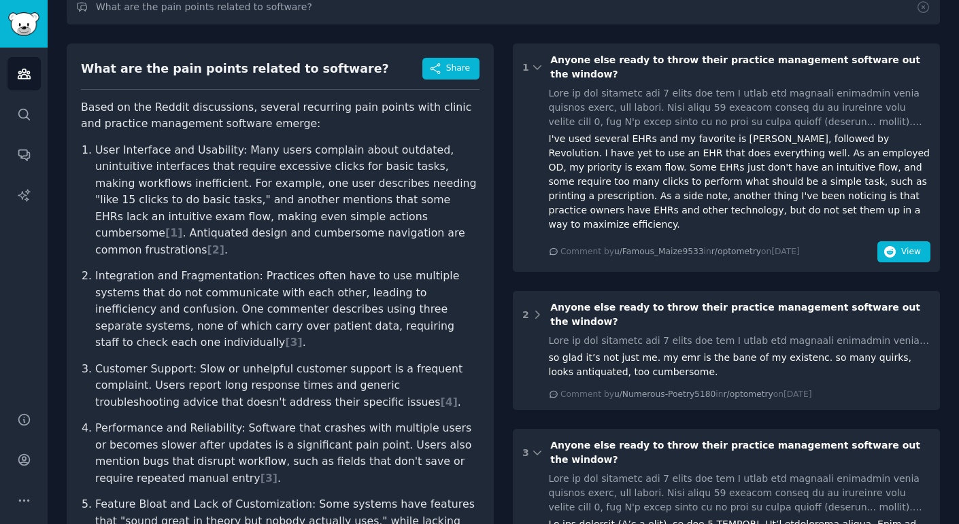
scroll to position [0, 0]
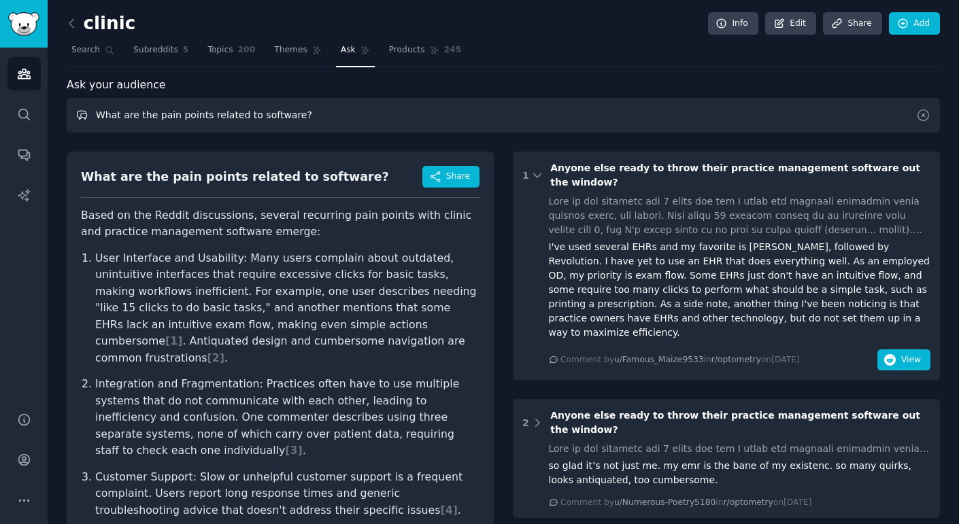
click at [207, 115] on input "What are the pain points related to software?" at bounding box center [503, 115] width 873 height 35
click at [303, 114] on input "What are the pain points related to software?" at bounding box center [503, 115] width 873 height 35
click at [302, 113] on input "What are the pain points related to software?" at bounding box center [503, 115] width 873 height 35
click at [277, 110] on input "What are the pain points related to software?" at bounding box center [503, 115] width 873 height 35
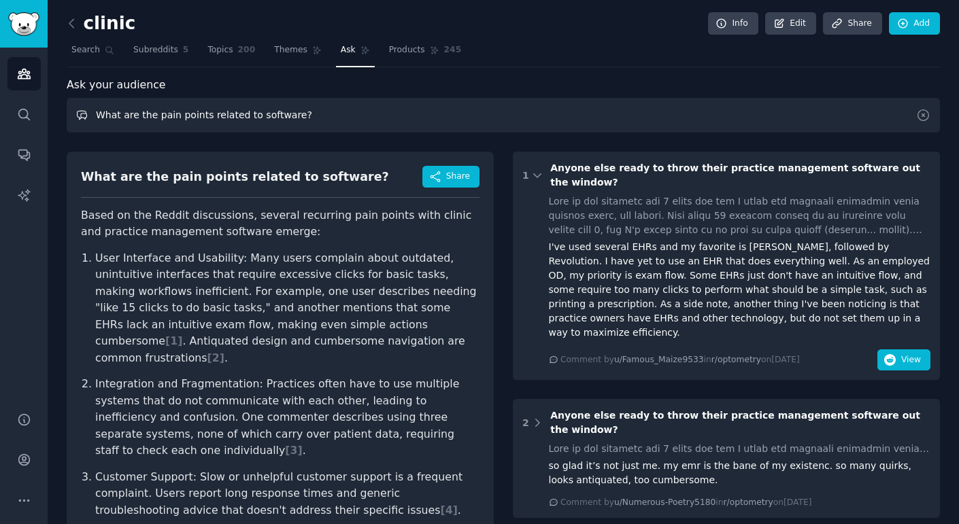
click at [277, 110] on input "What are the pain points related to software?" at bounding box center [503, 115] width 873 height 35
click at [309, 207] on p "Based on the Reddit discussions, several recurring pain points with clinic and …" at bounding box center [280, 223] width 398 height 33
